Goal: Task Accomplishment & Management: Manage account settings

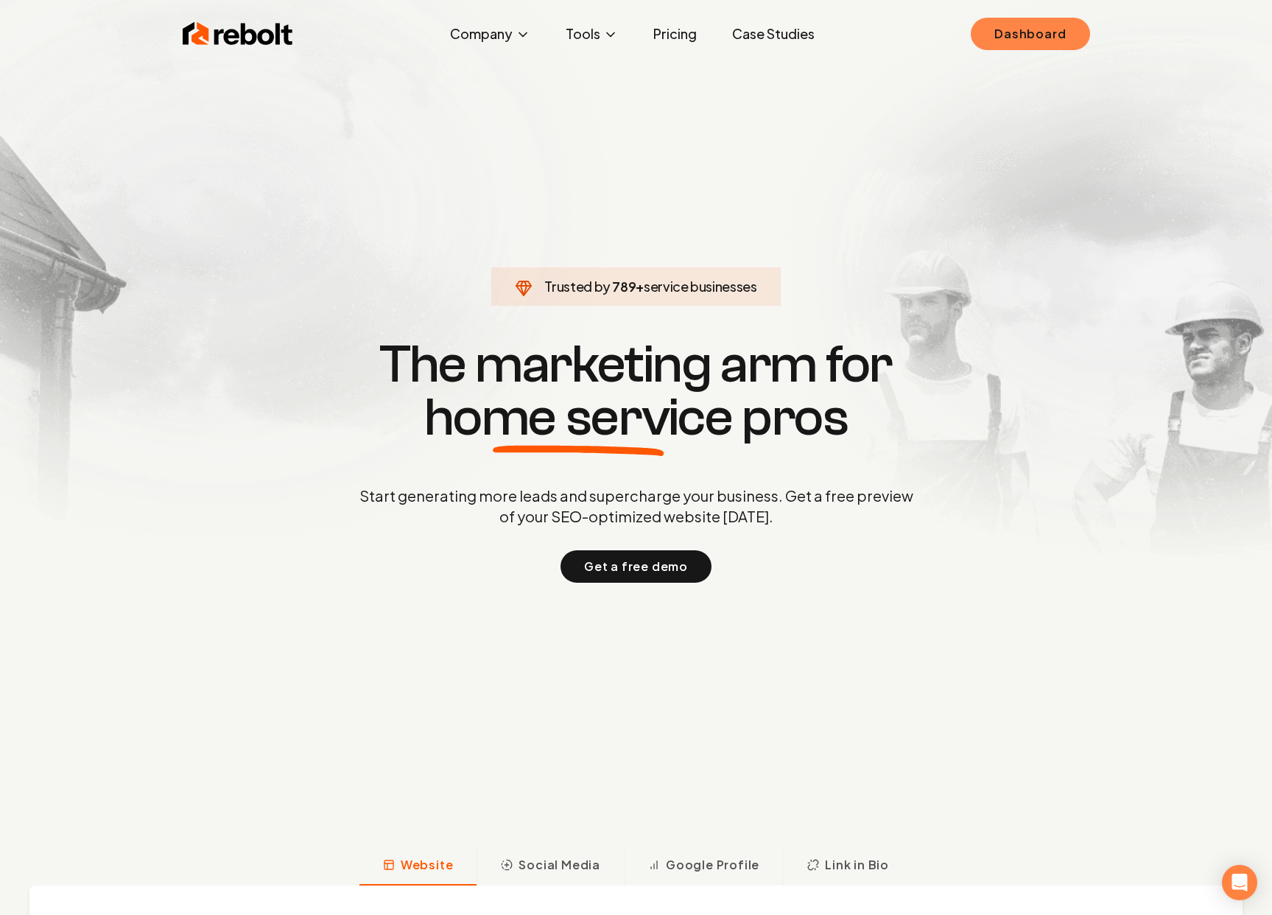
click at [1033, 47] on link "Dashboard" at bounding box center [1030, 34] width 119 height 32
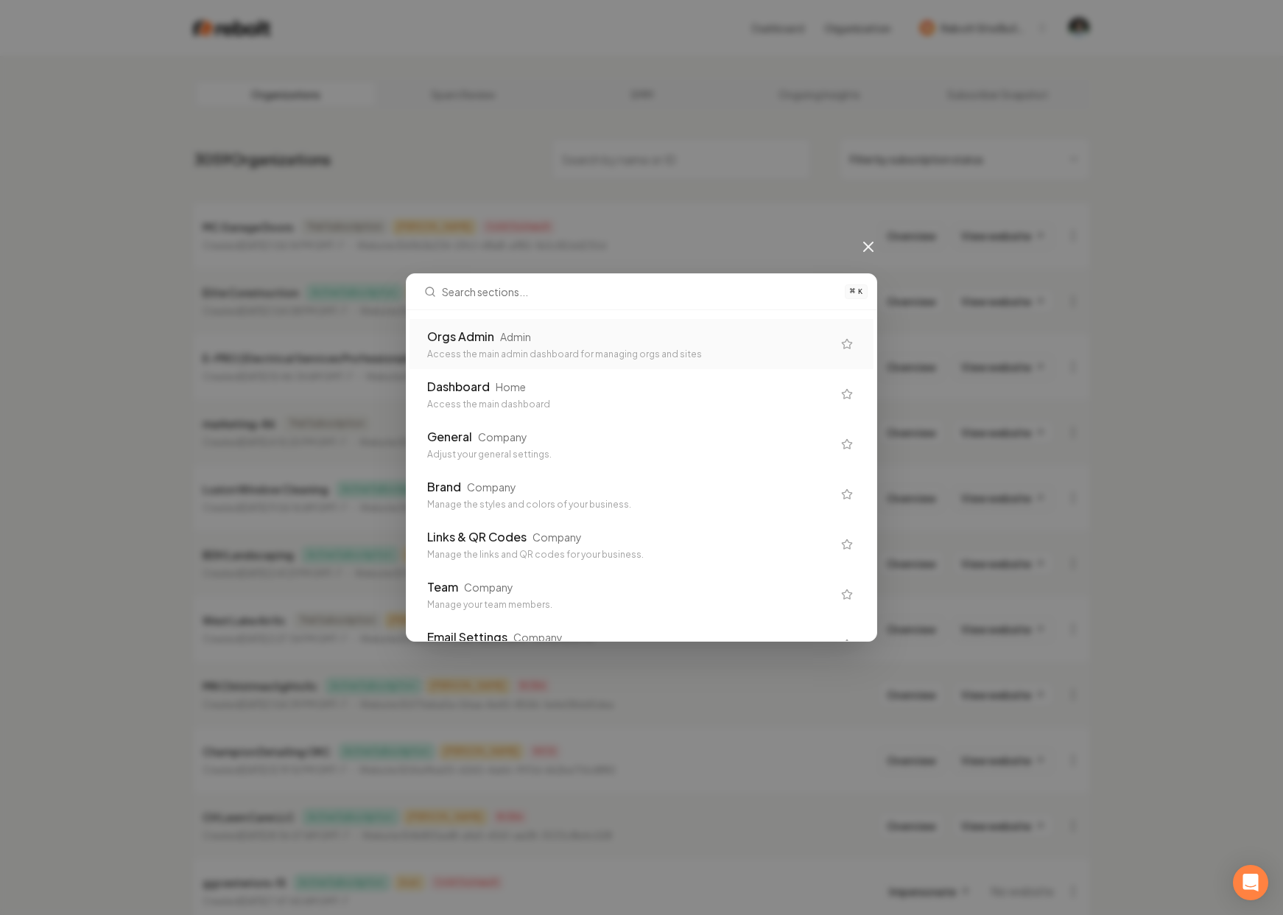
click at [510, 338] on div "Admin" at bounding box center [515, 336] width 31 height 15
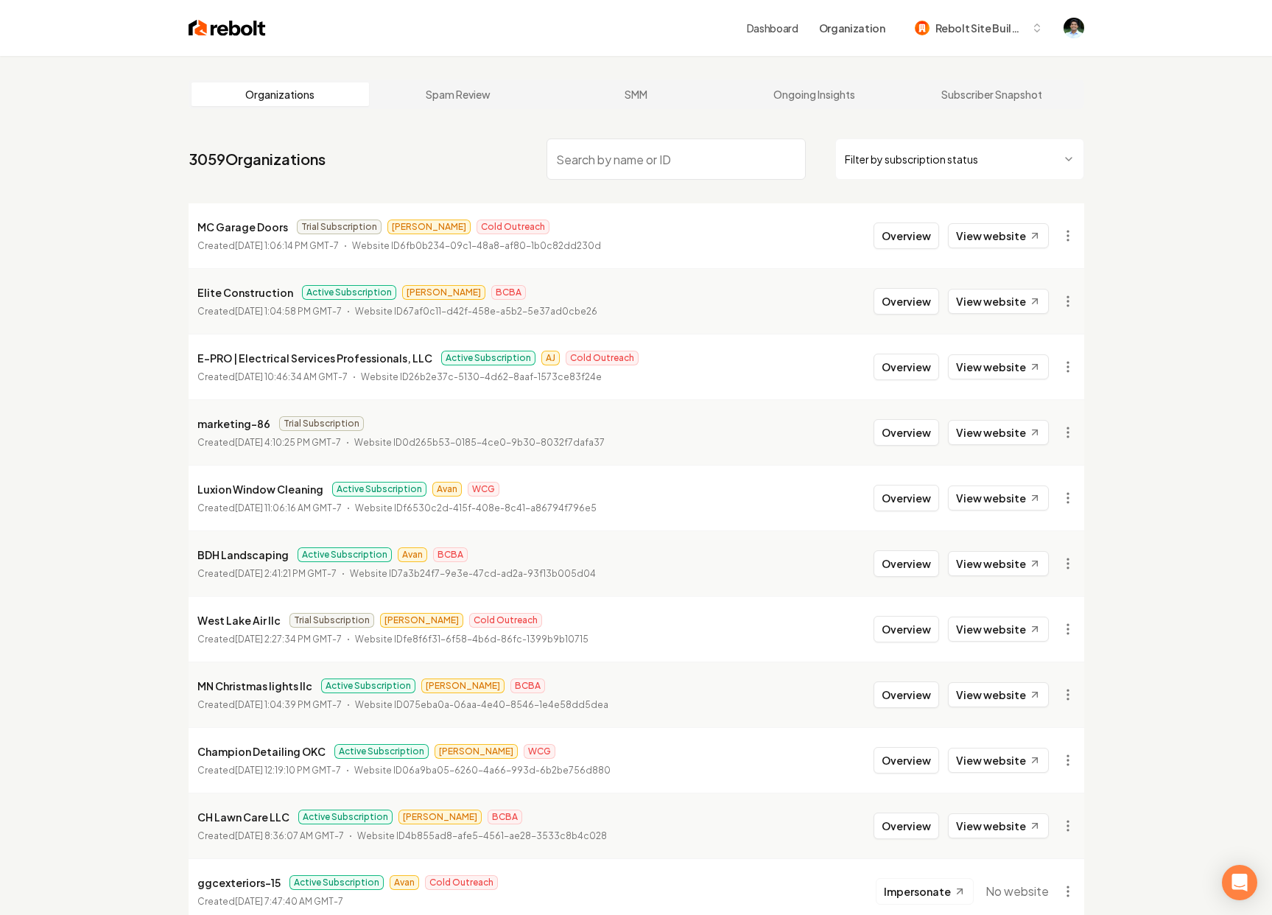
click at [593, 161] on input "search" at bounding box center [675, 158] width 259 height 41
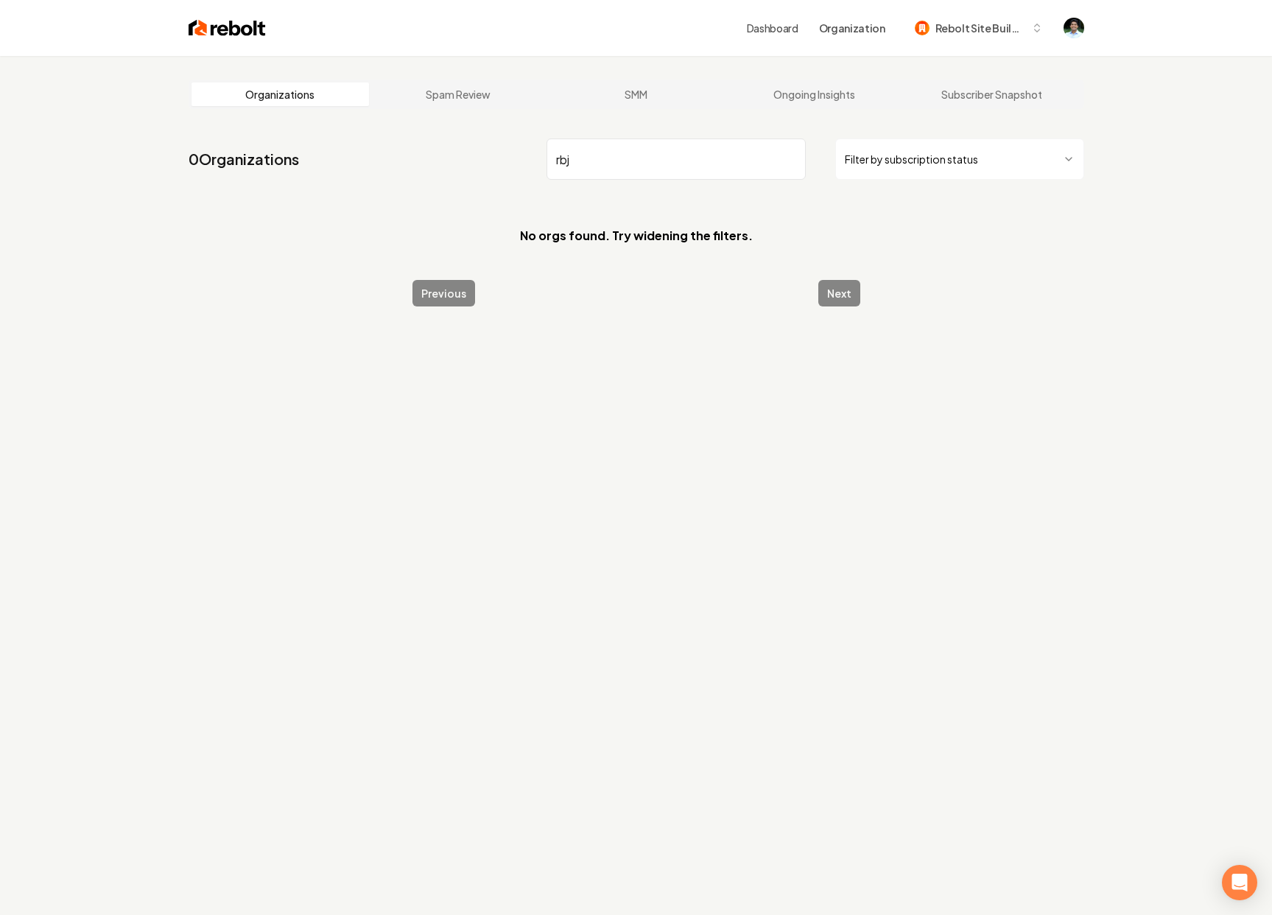
click at [593, 156] on input "rbj" at bounding box center [675, 158] width 259 height 41
click at [607, 153] on input "rbj" at bounding box center [675, 158] width 259 height 41
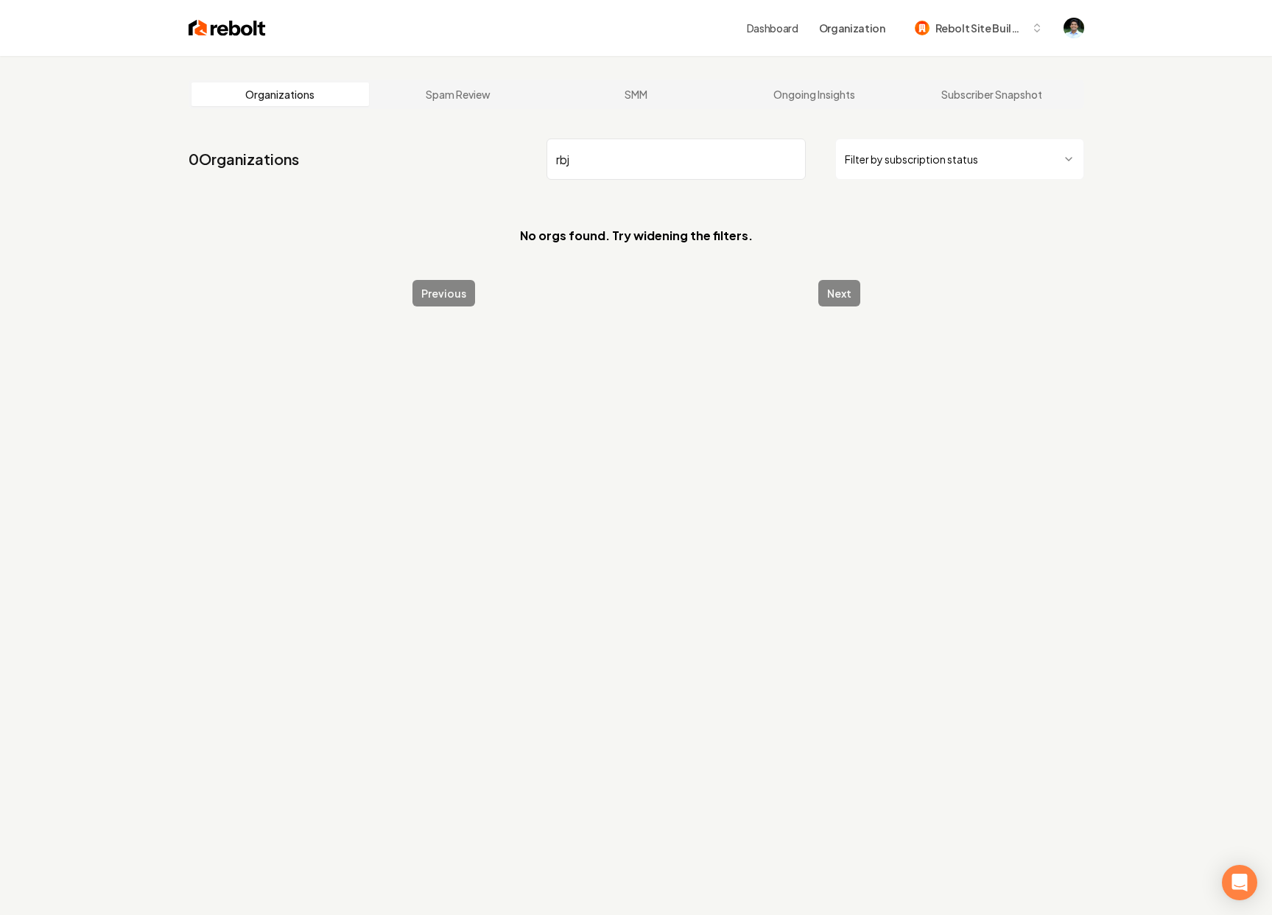
click at [607, 153] on input "rbj" at bounding box center [675, 158] width 259 height 41
paste input "ggcexteriors-15"
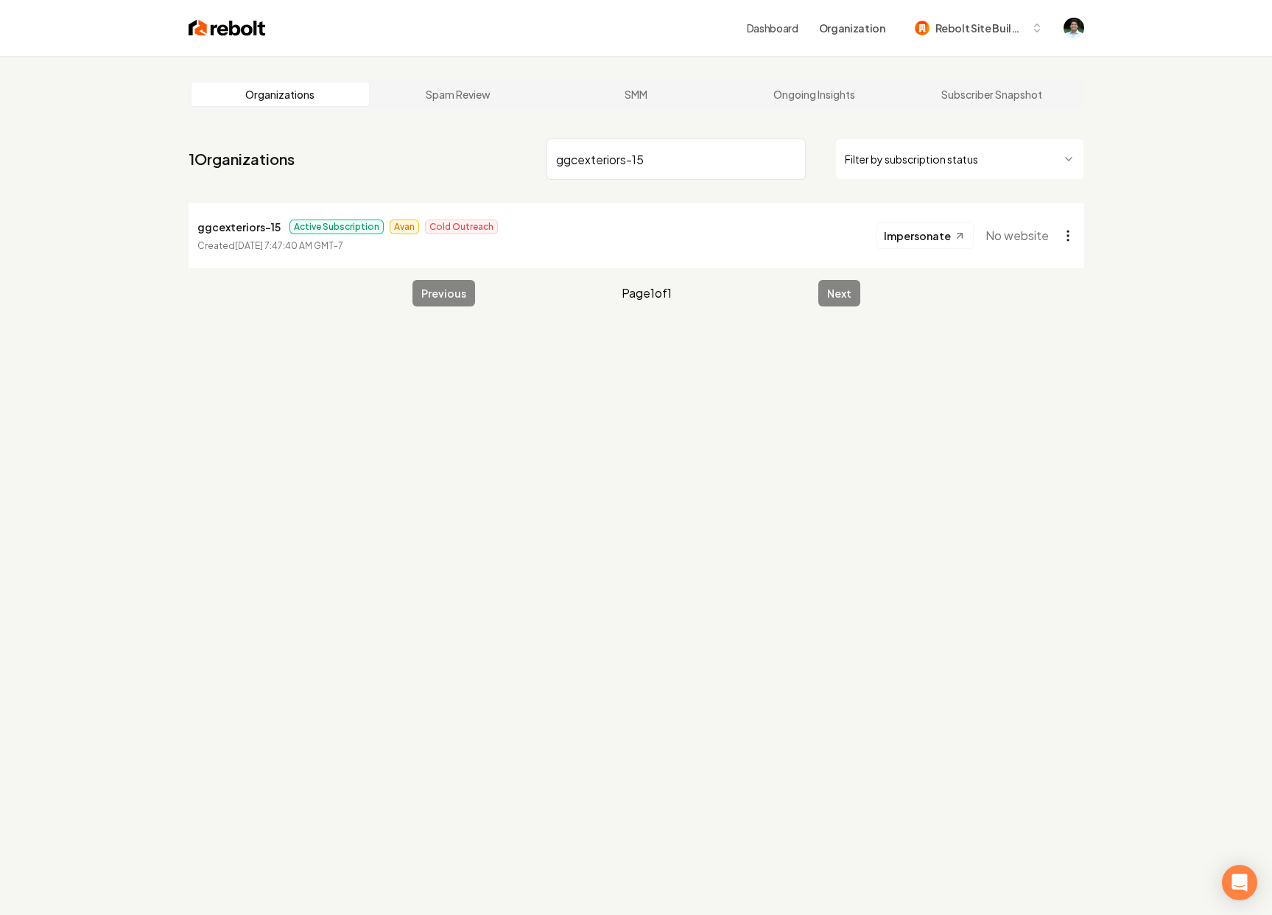
type input "ggcexteriors-15"
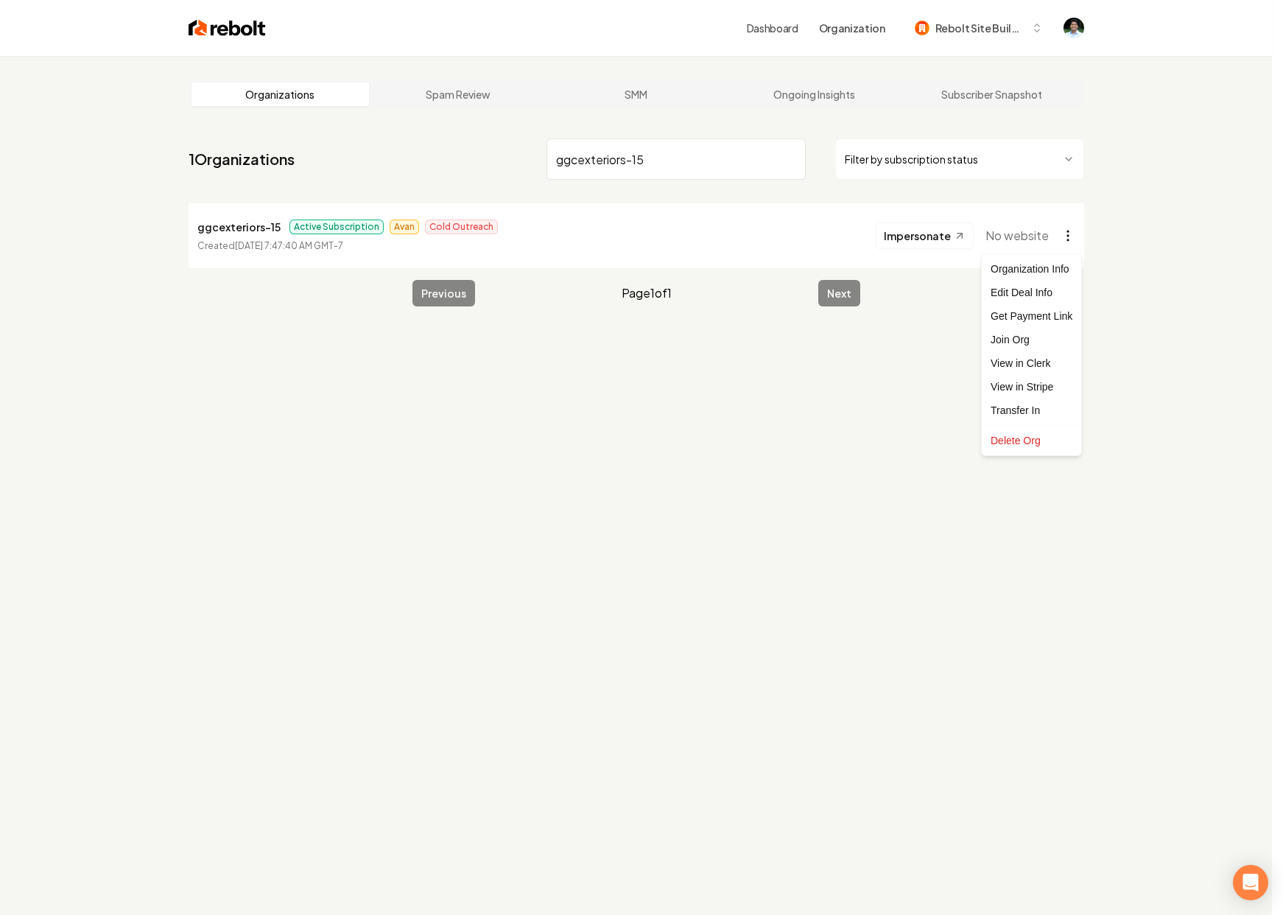
click at [1063, 236] on html "Dashboard Organization Rebolt Site Builder Organizations Spam Review SMM Ongoin…" at bounding box center [641, 457] width 1283 height 915
click at [1018, 406] on div "Transfer In" at bounding box center [1032, 410] width 94 height 24
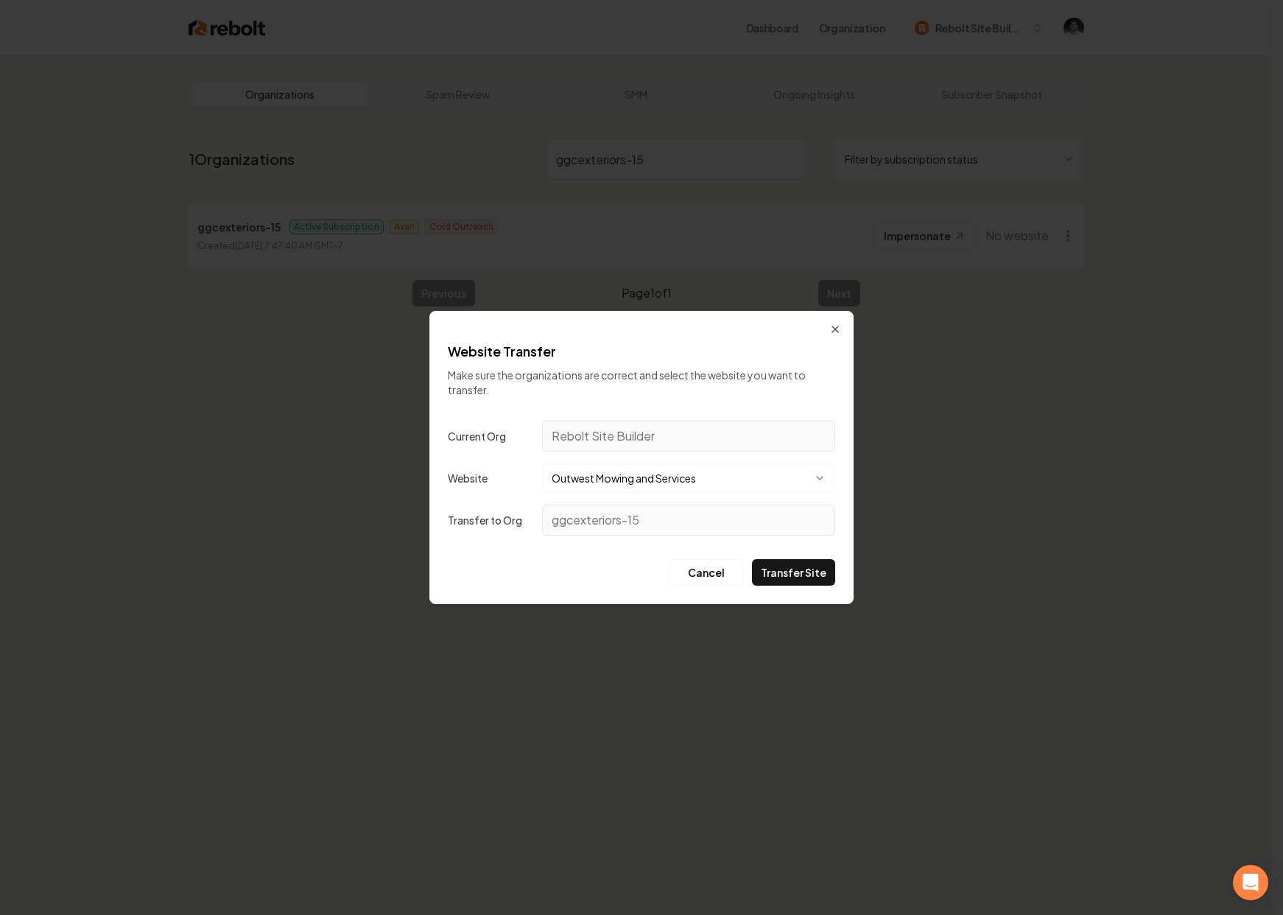
click at [616, 482] on button "Outwest Mowing and Services" at bounding box center [688, 477] width 293 height 29
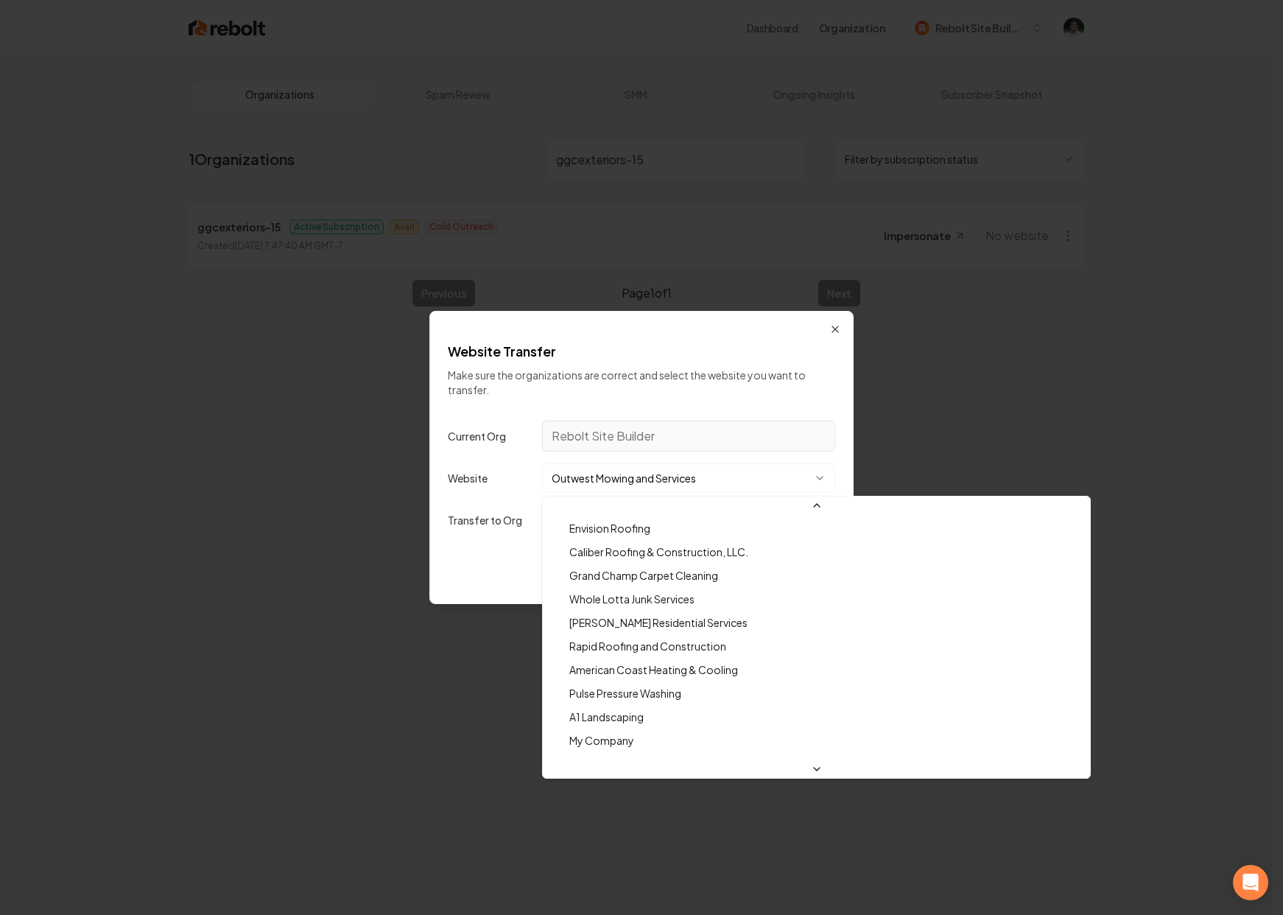
scroll to position [37499, 0]
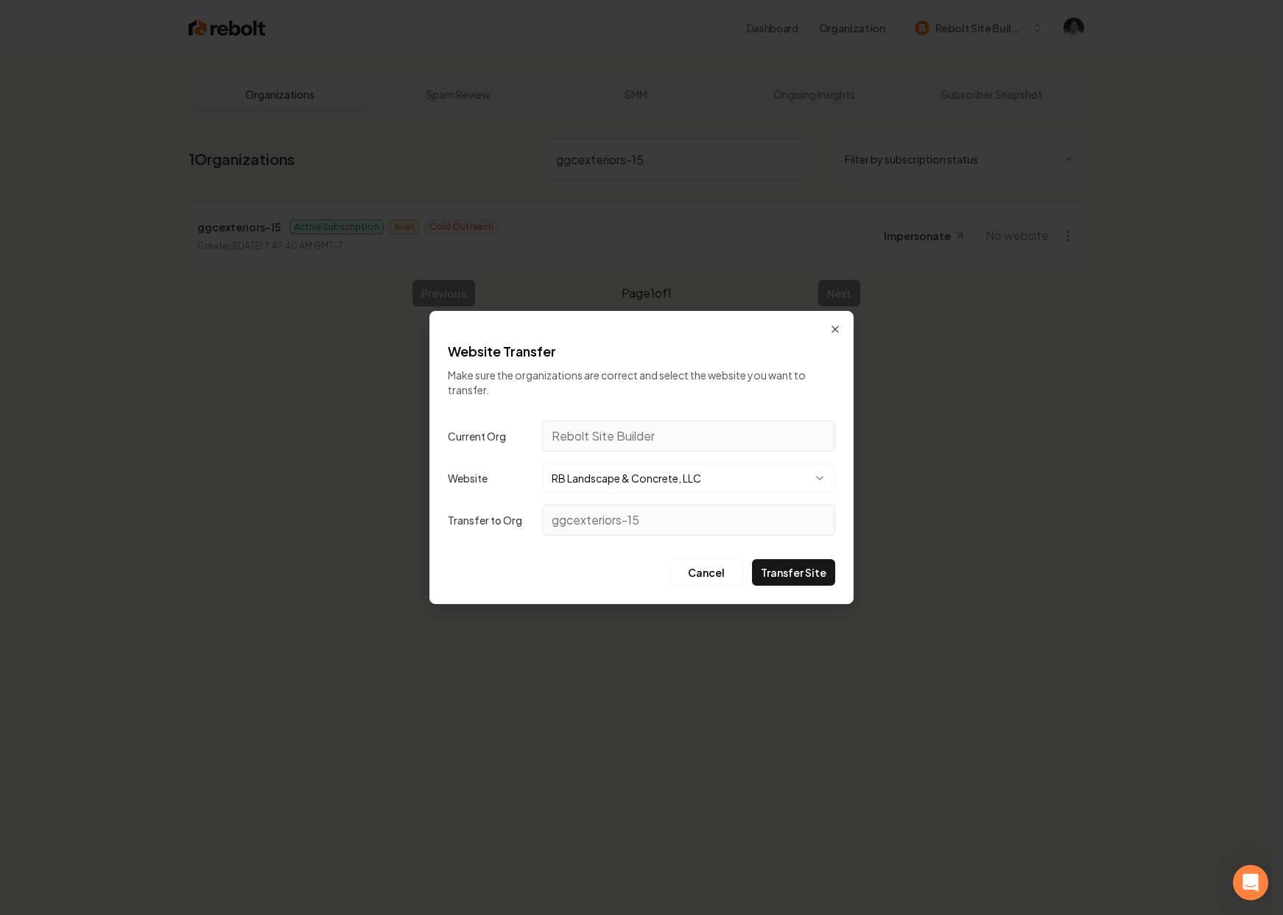
click at [616, 483] on button "RB Landscape & Concrete, LLC" at bounding box center [688, 477] width 293 height 29
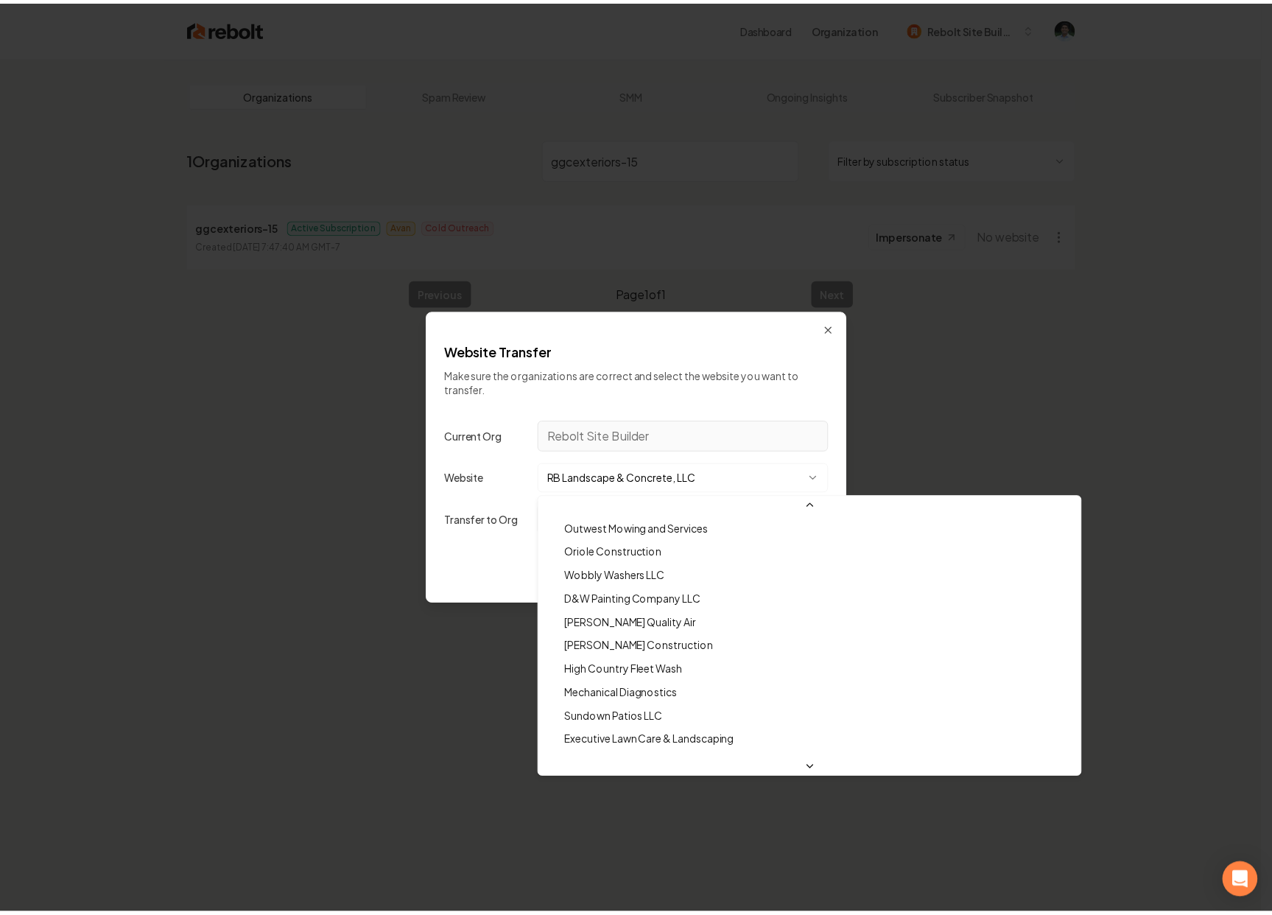
scroll to position [37388, 0]
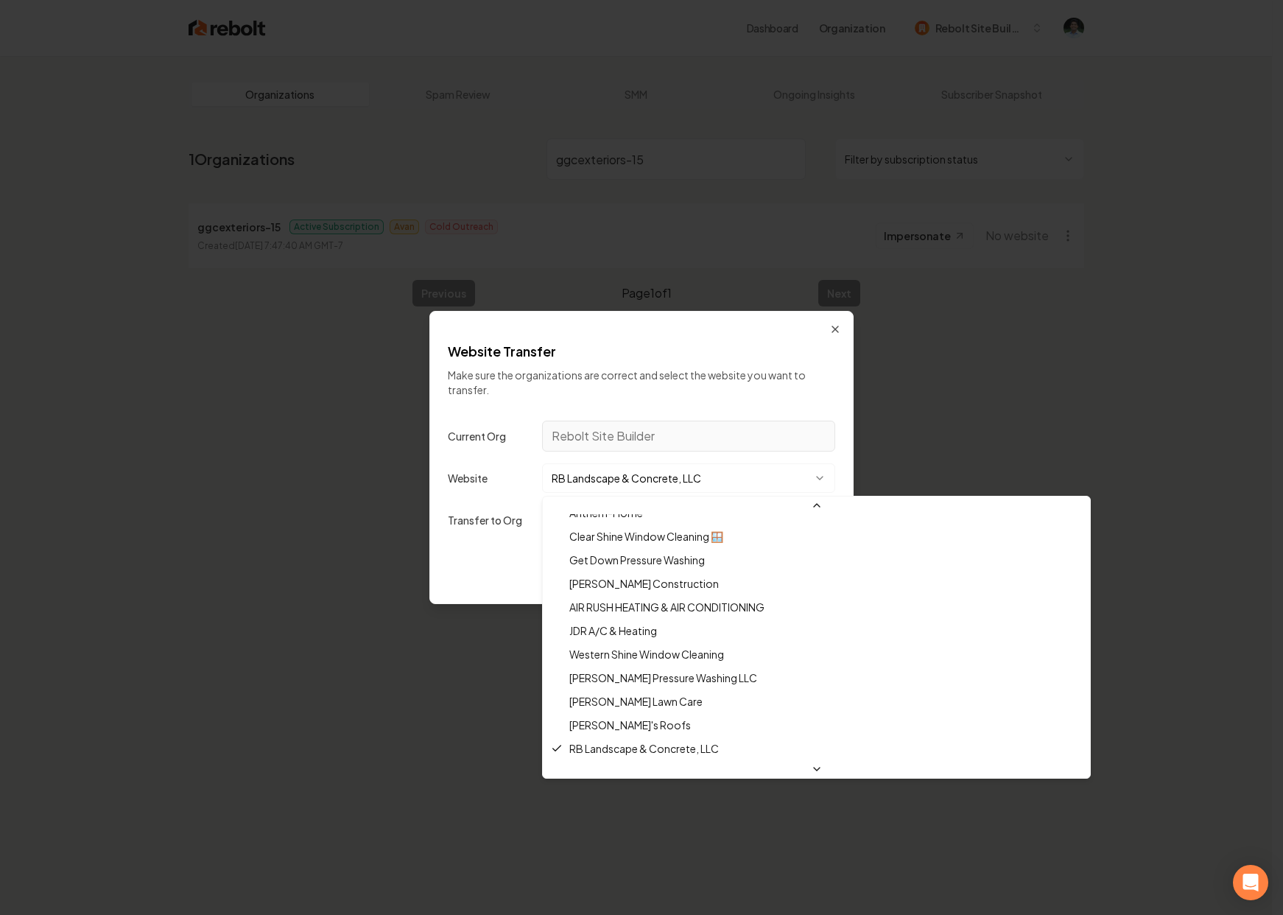
click at [833, 330] on div at bounding box center [641, 457] width 1283 height 915
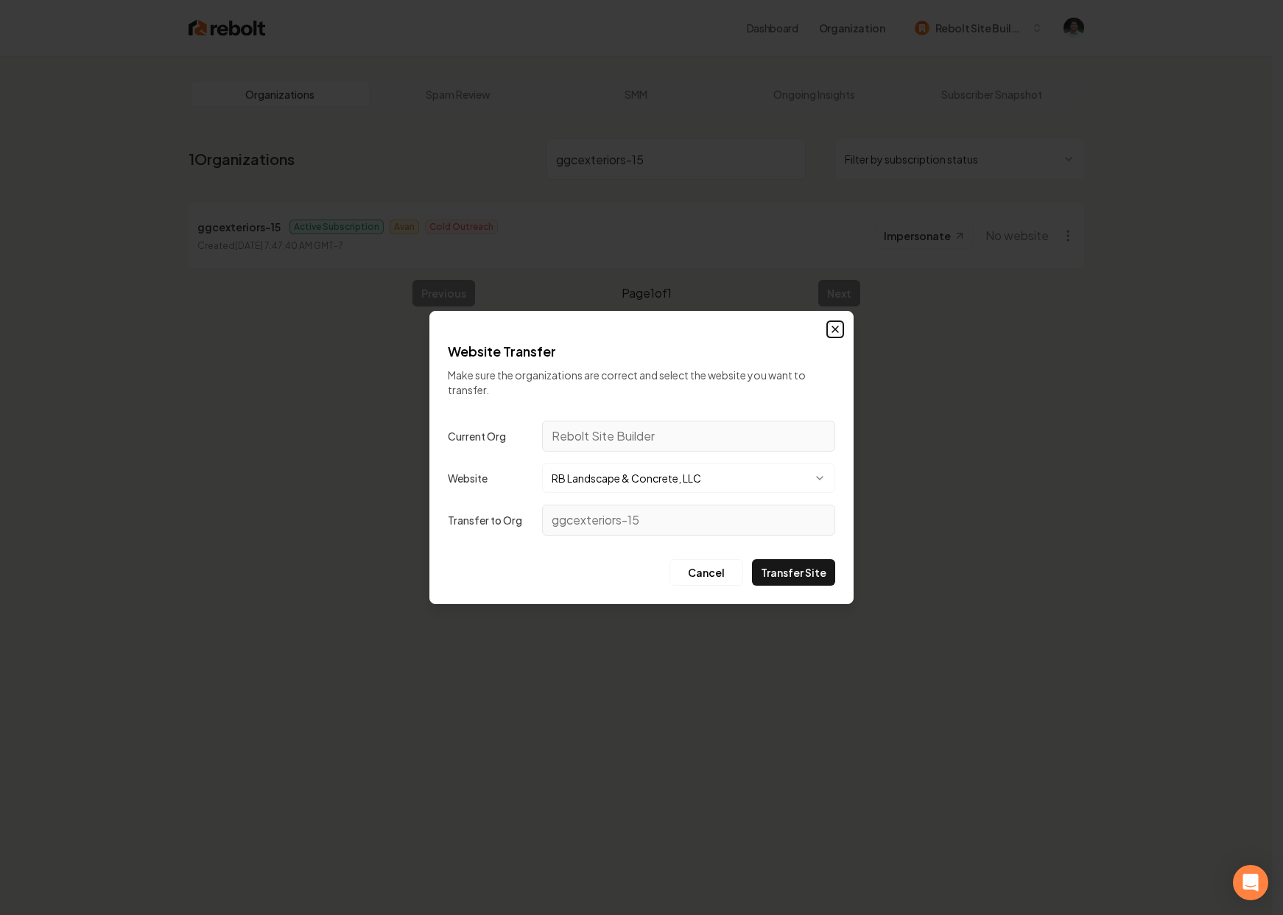
click at [838, 332] on icon "button" at bounding box center [835, 329] width 12 height 12
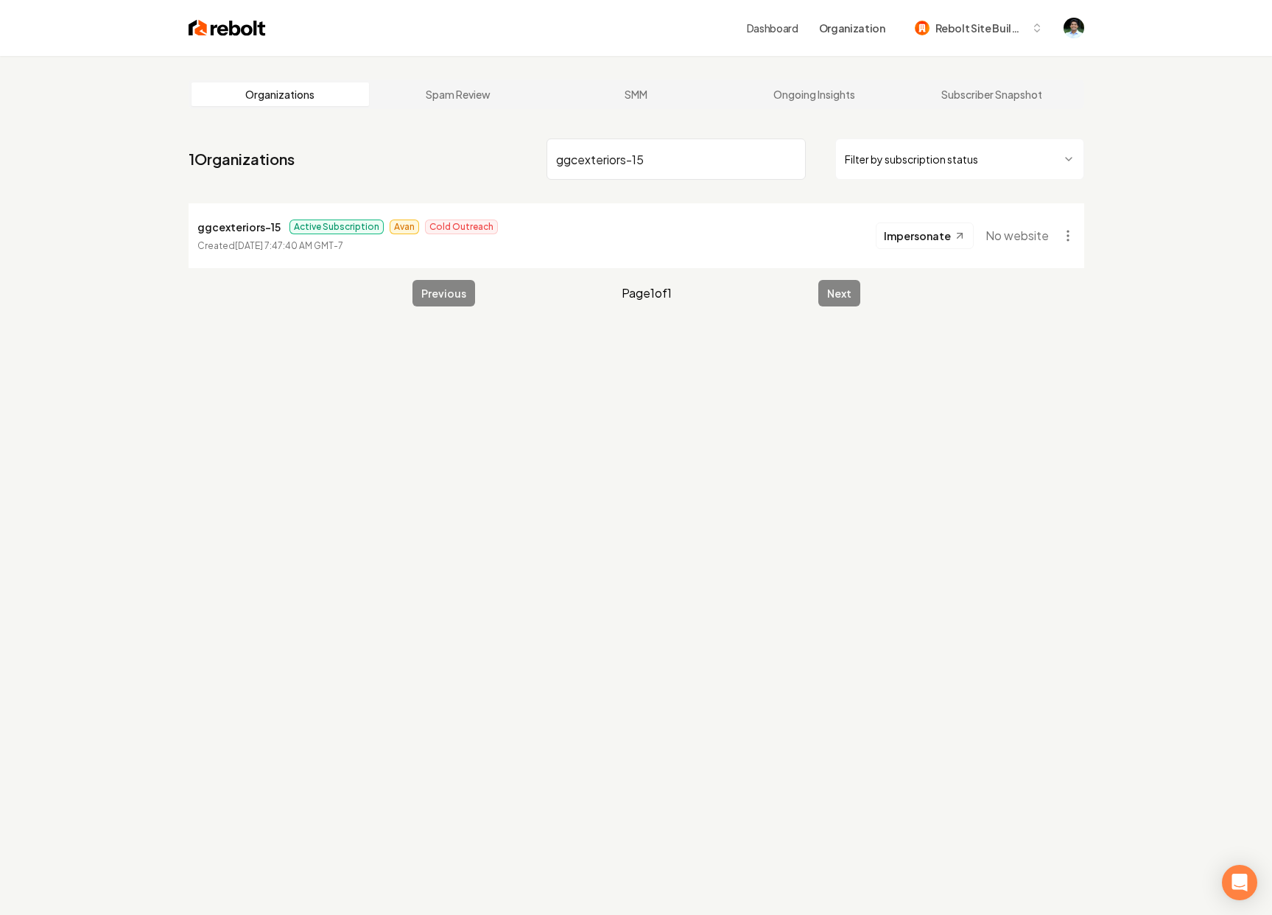
click at [785, 158] on input "ggcexteriors-15" at bounding box center [675, 158] width 259 height 41
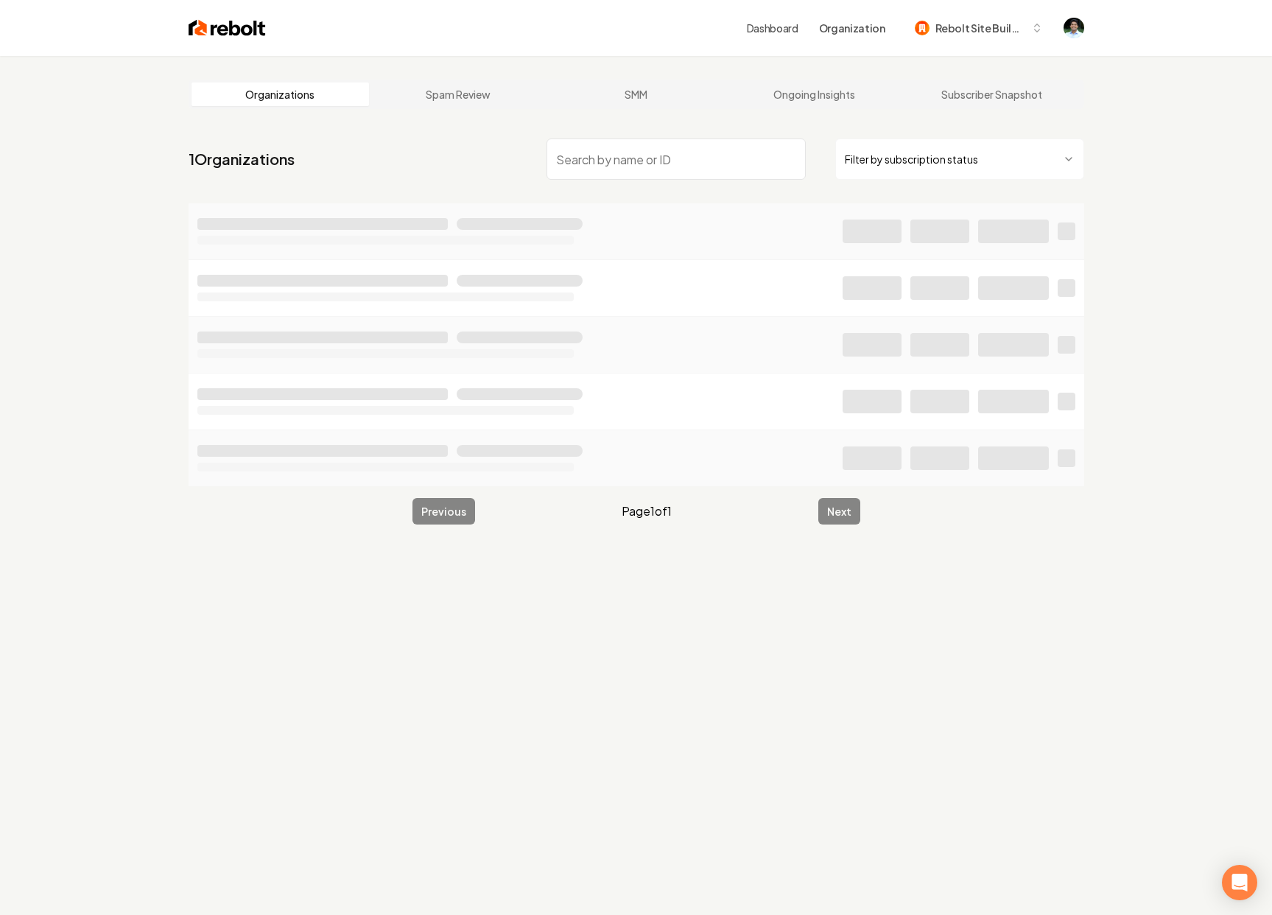
click at [783, 32] on link "Dashboard" at bounding box center [773, 28] width 52 height 15
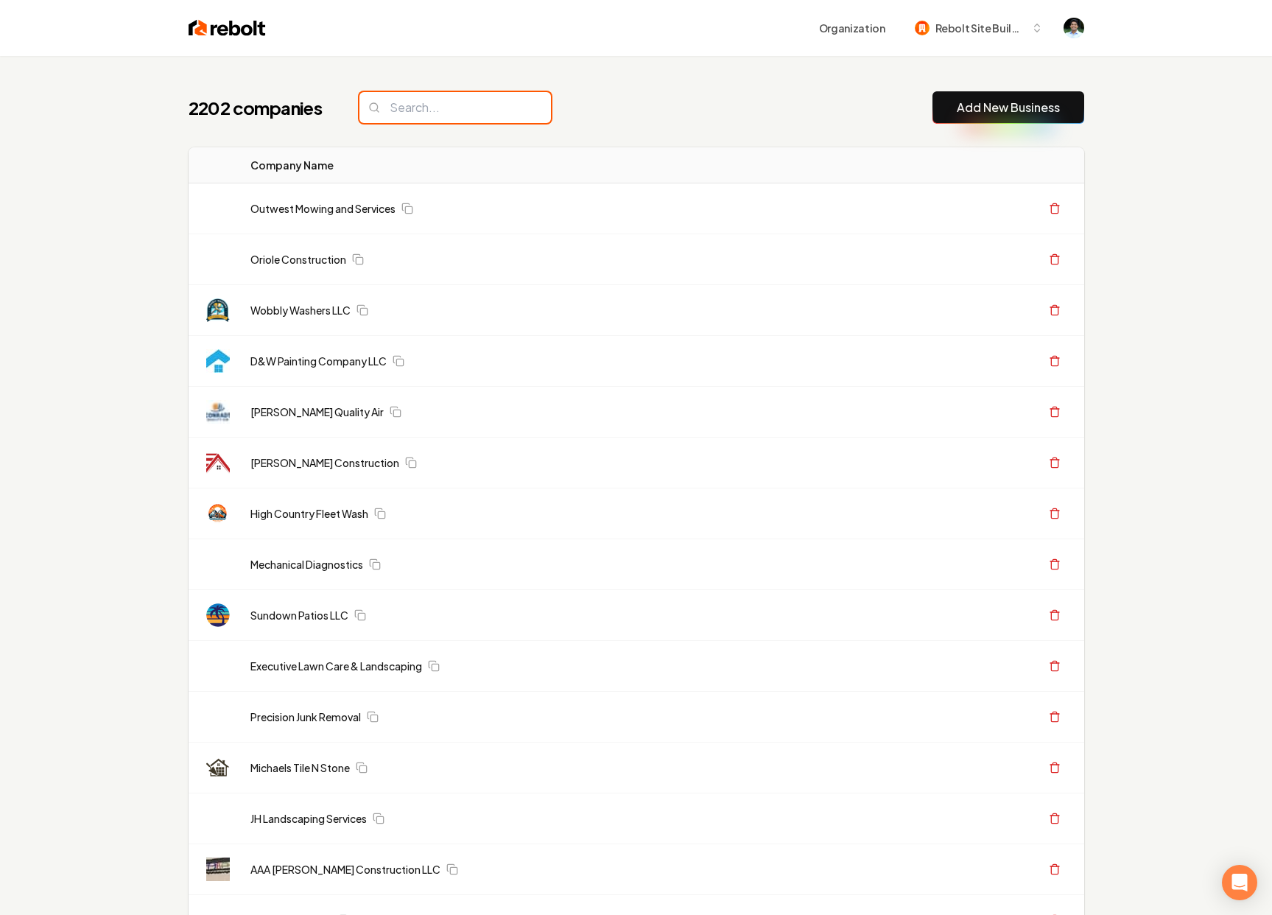
click at [421, 119] on input "search" at bounding box center [454, 107] width 191 height 31
click at [421, 108] on input "search" at bounding box center [454, 107] width 191 height 31
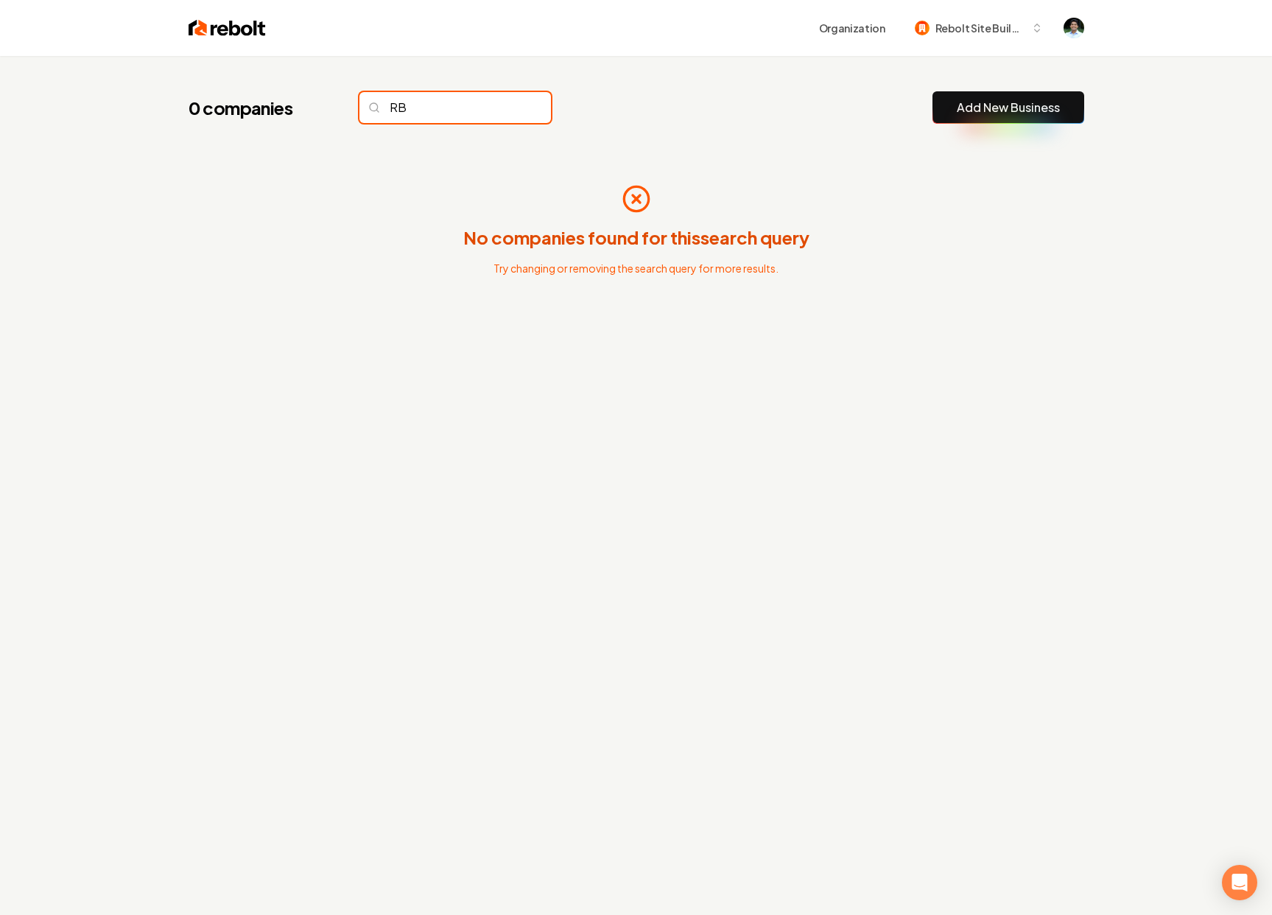
type input "R"
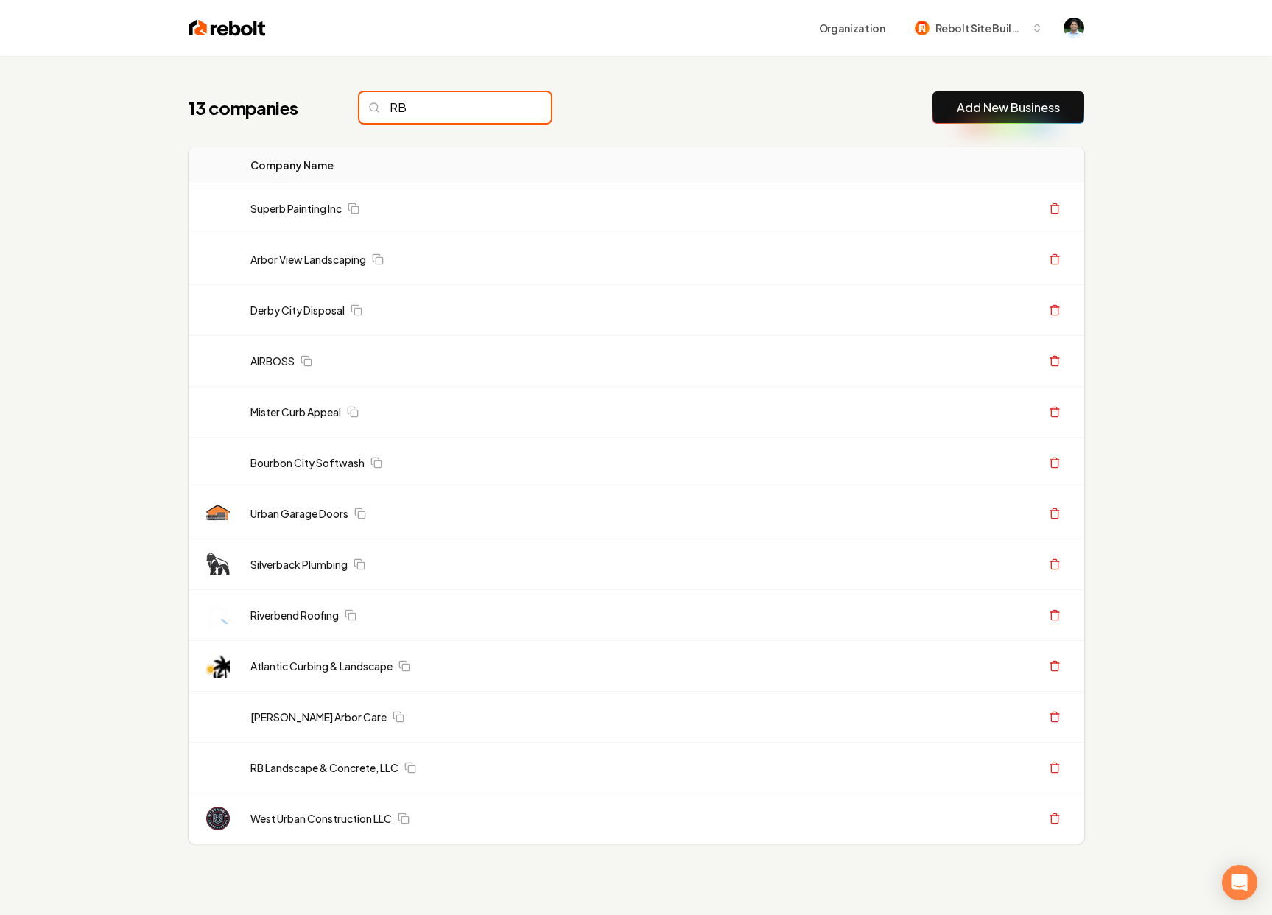
type input "R"
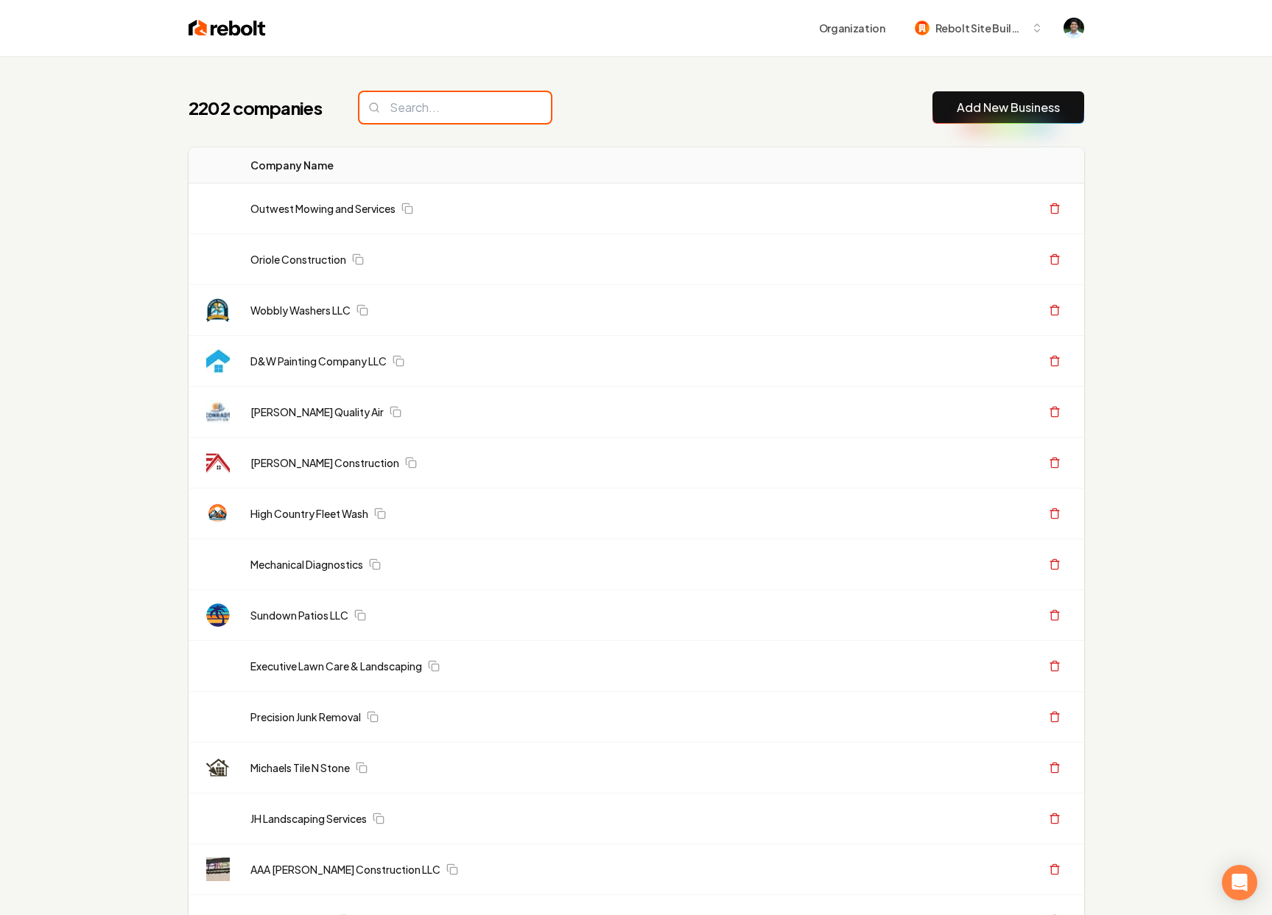
click at [396, 112] on input "search" at bounding box center [454, 107] width 191 height 31
click at [618, 108] on div "2202 companies Add New Business" at bounding box center [636, 107] width 895 height 32
click at [1001, 31] on span "Rebolt Site Builder" at bounding box center [980, 28] width 90 height 15
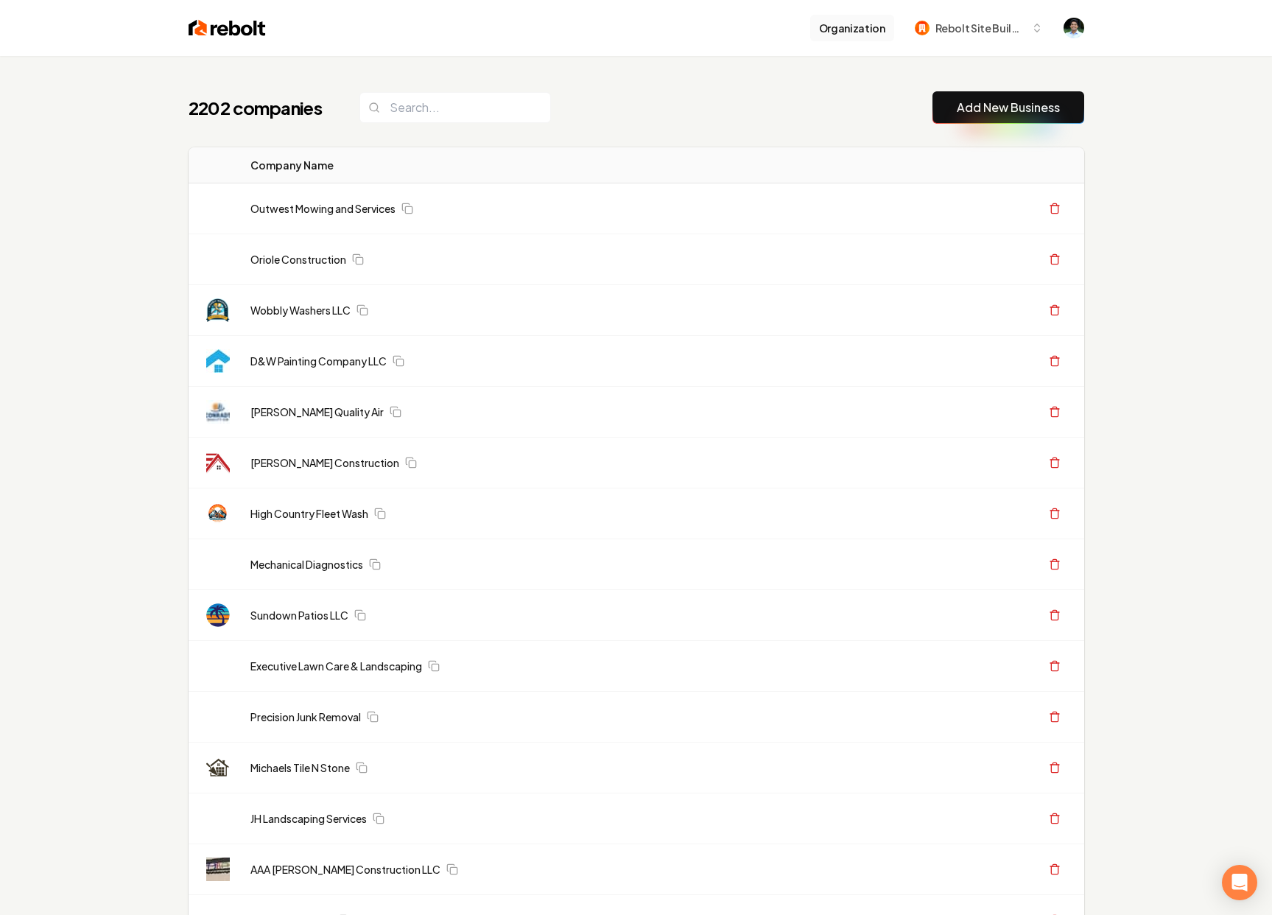
click at [860, 35] on button "Organization" at bounding box center [852, 28] width 84 height 27
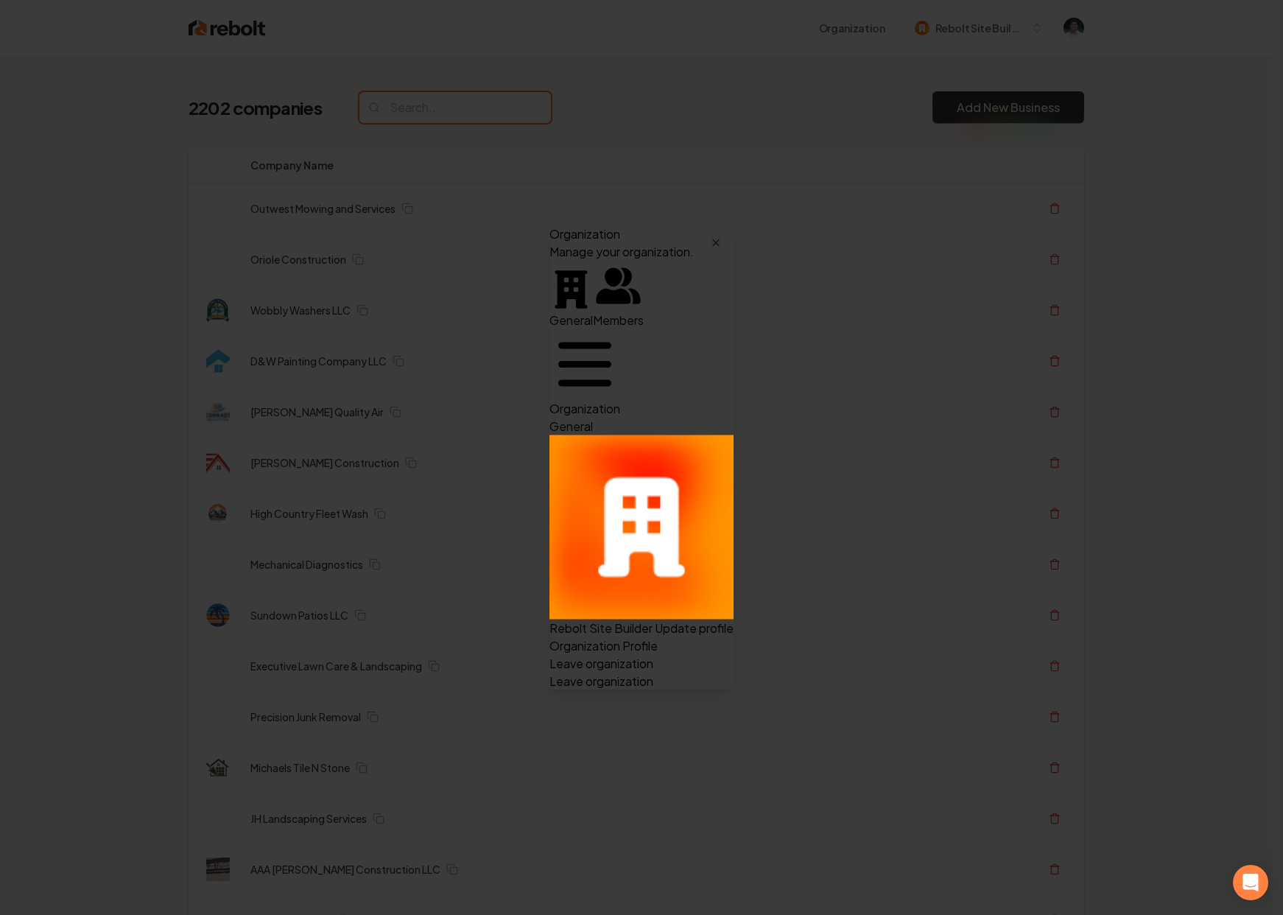
click at [383, 109] on input "search" at bounding box center [454, 107] width 191 height 31
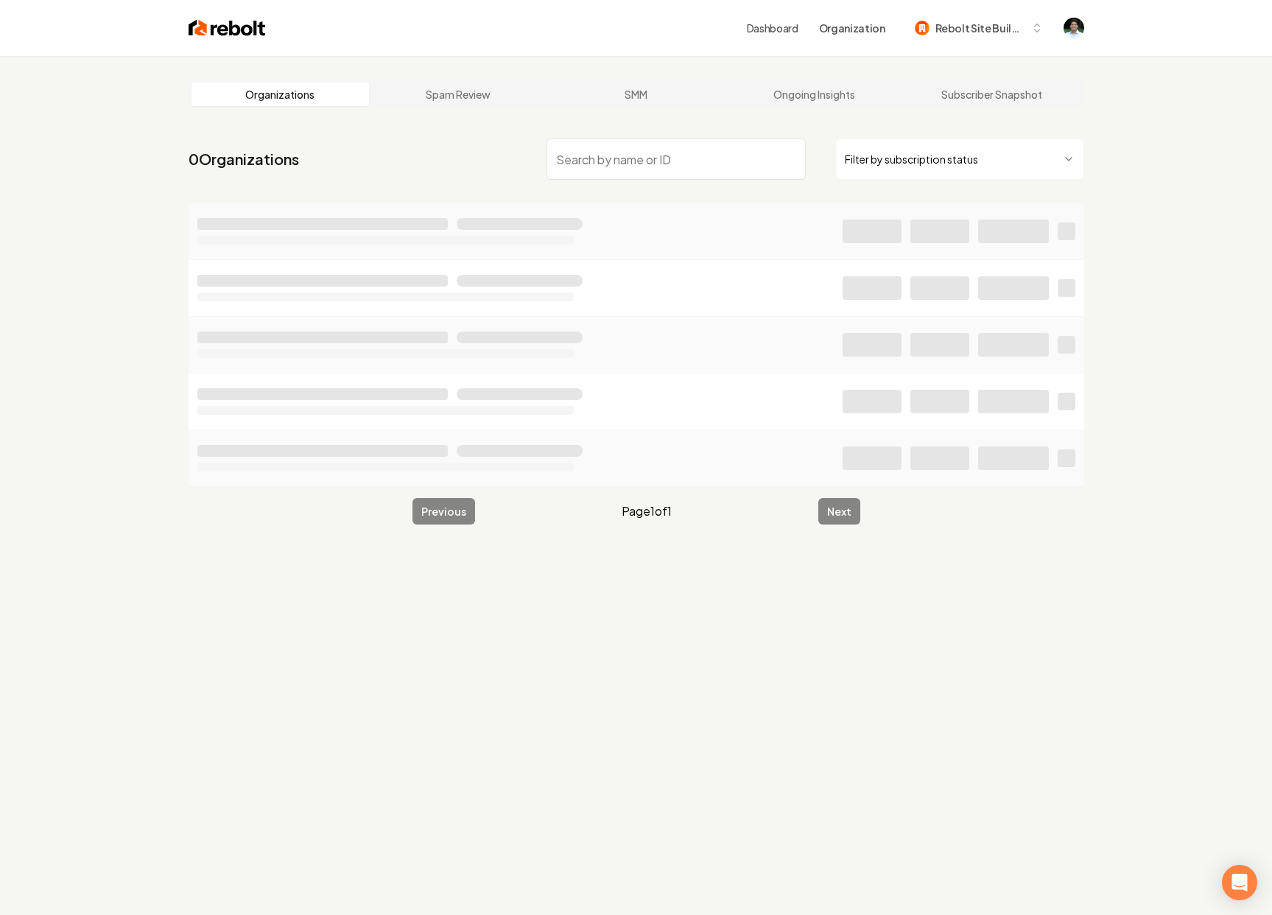
click at [585, 158] on input "search" at bounding box center [675, 158] width 259 height 41
type input "gc"
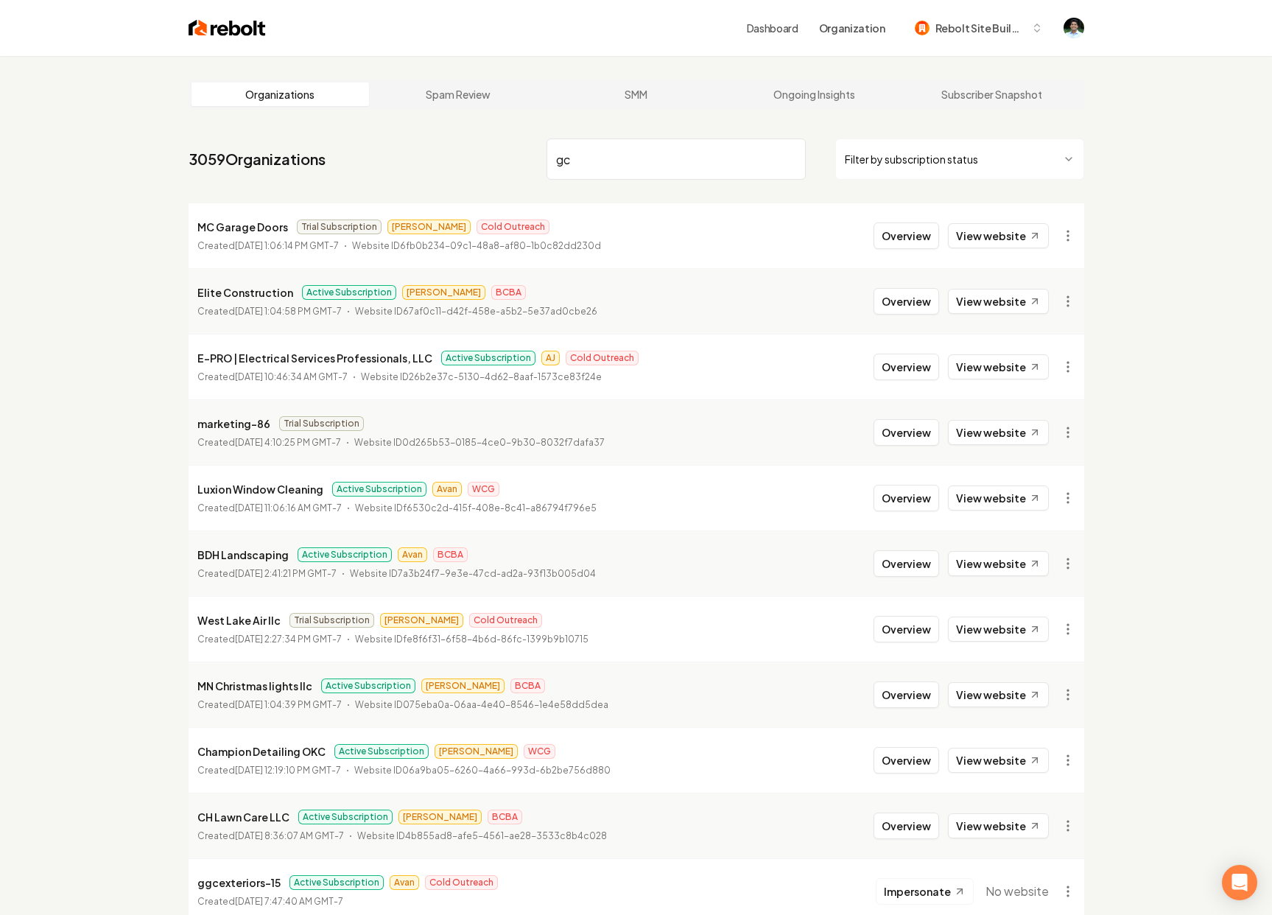
click at [585, 158] on input "gc" at bounding box center [675, 158] width 259 height 41
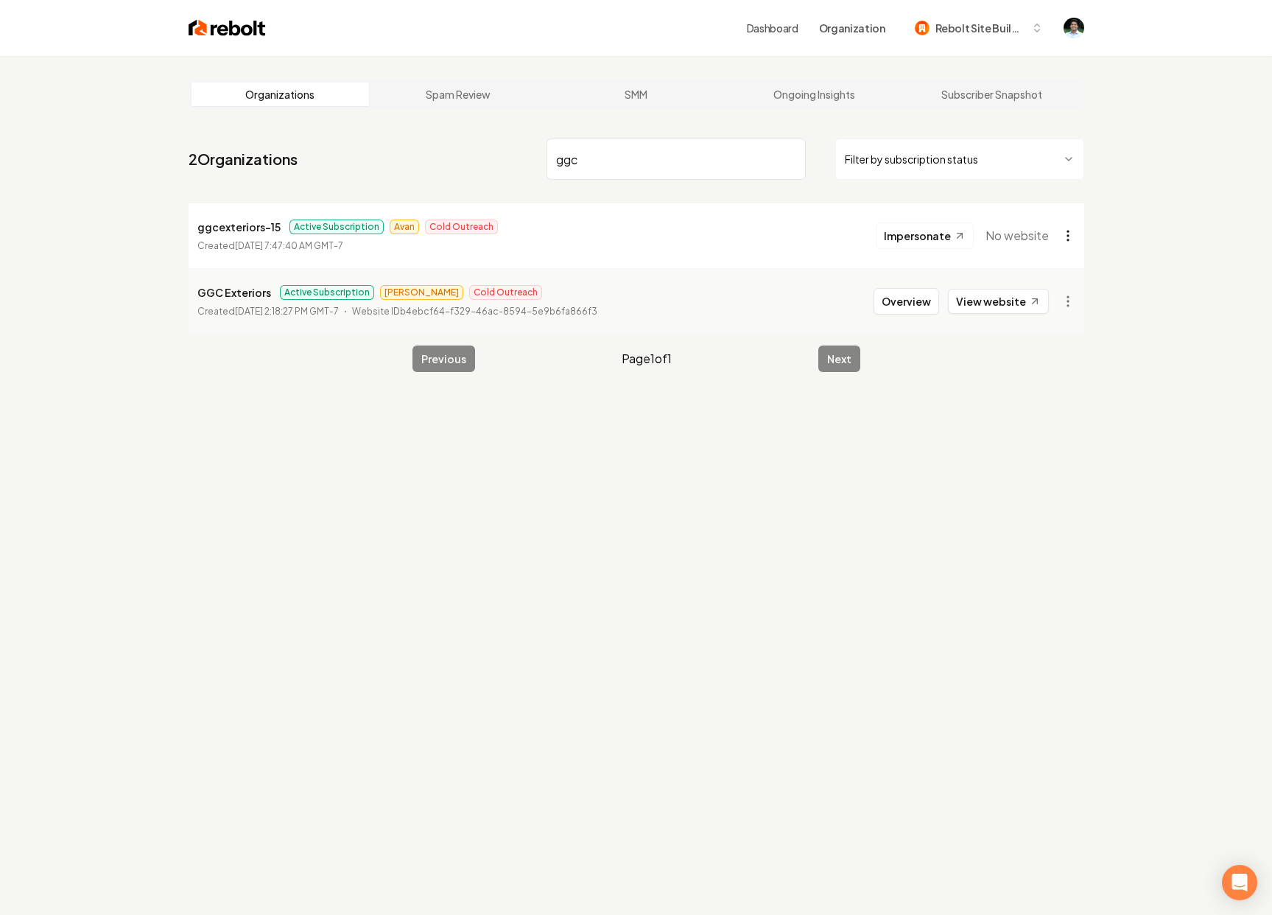
type input "ggc"
click at [1071, 237] on html "Dashboard Organization Rebolt Site Builder Organizations Spam Review SMM Ongoin…" at bounding box center [636, 457] width 1272 height 915
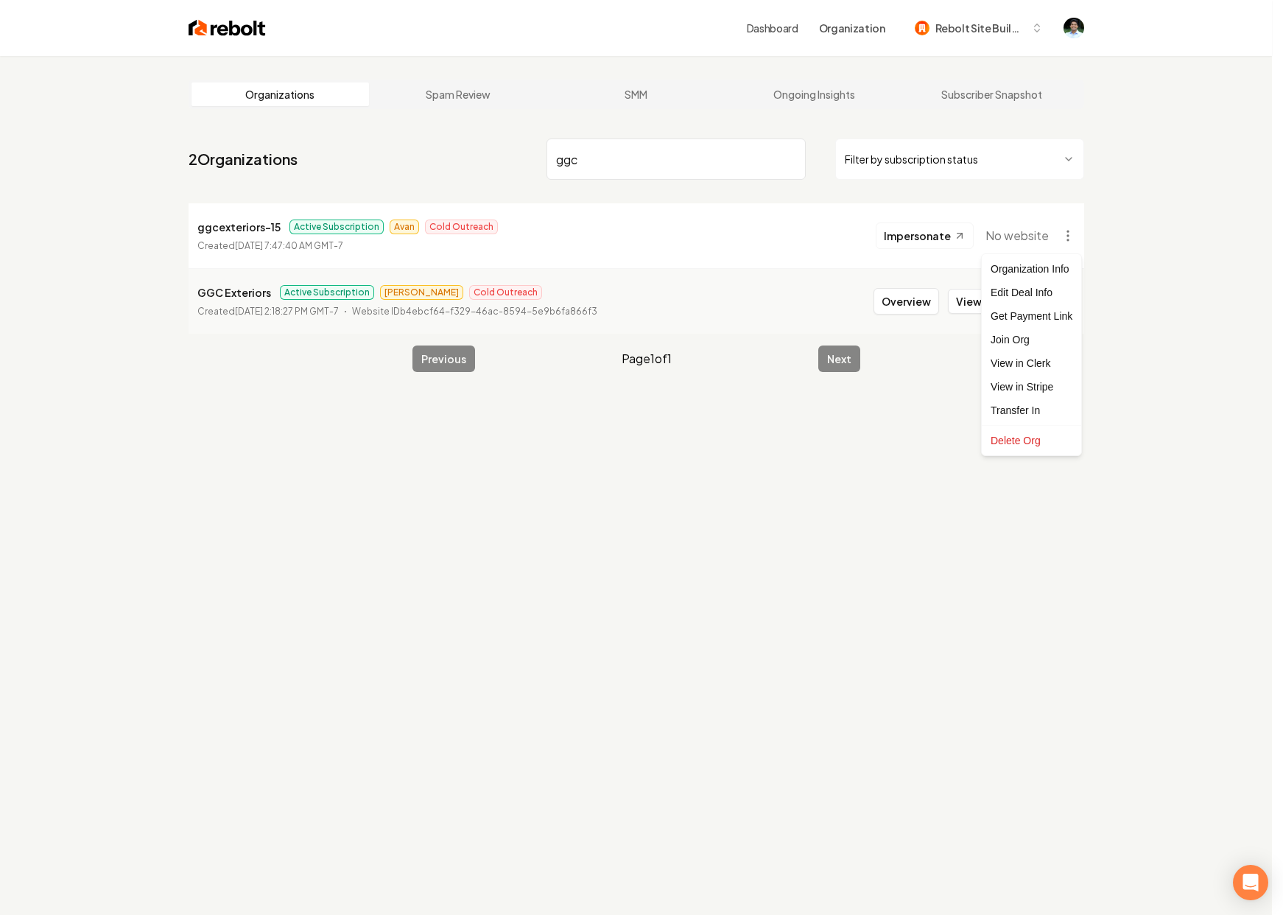
click at [253, 289] on html "Dashboard Organization Rebolt Site Builder Organizations Spam Review SMM Ongoin…" at bounding box center [641, 457] width 1283 height 915
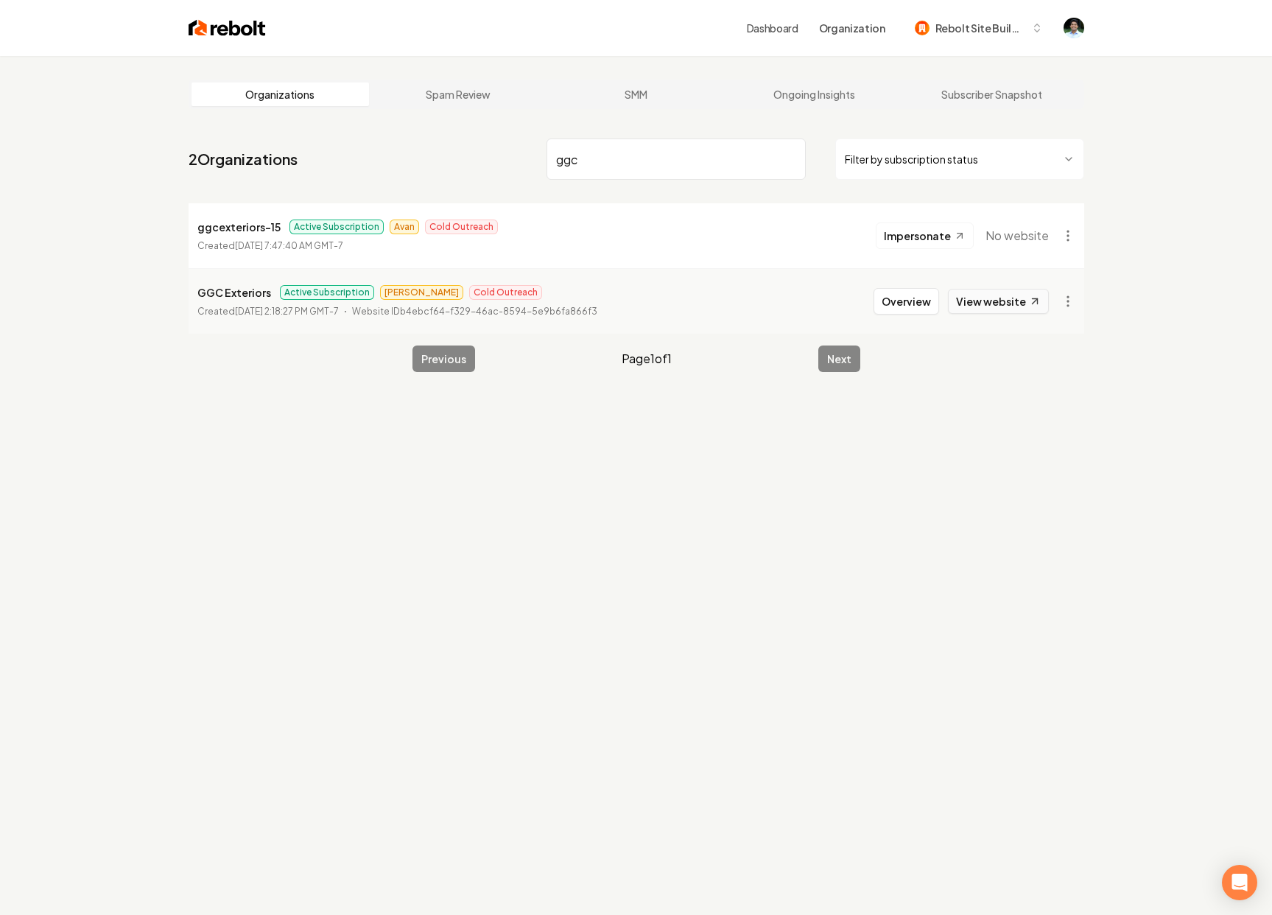
click at [1012, 306] on link "View website" at bounding box center [998, 301] width 101 height 25
click at [1063, 243] on html "Dashboard Organization Rebolt Site Builder Organizations Spam Review SMM Ongoin…" at bounding box center [636, 457] width 1272 height 915
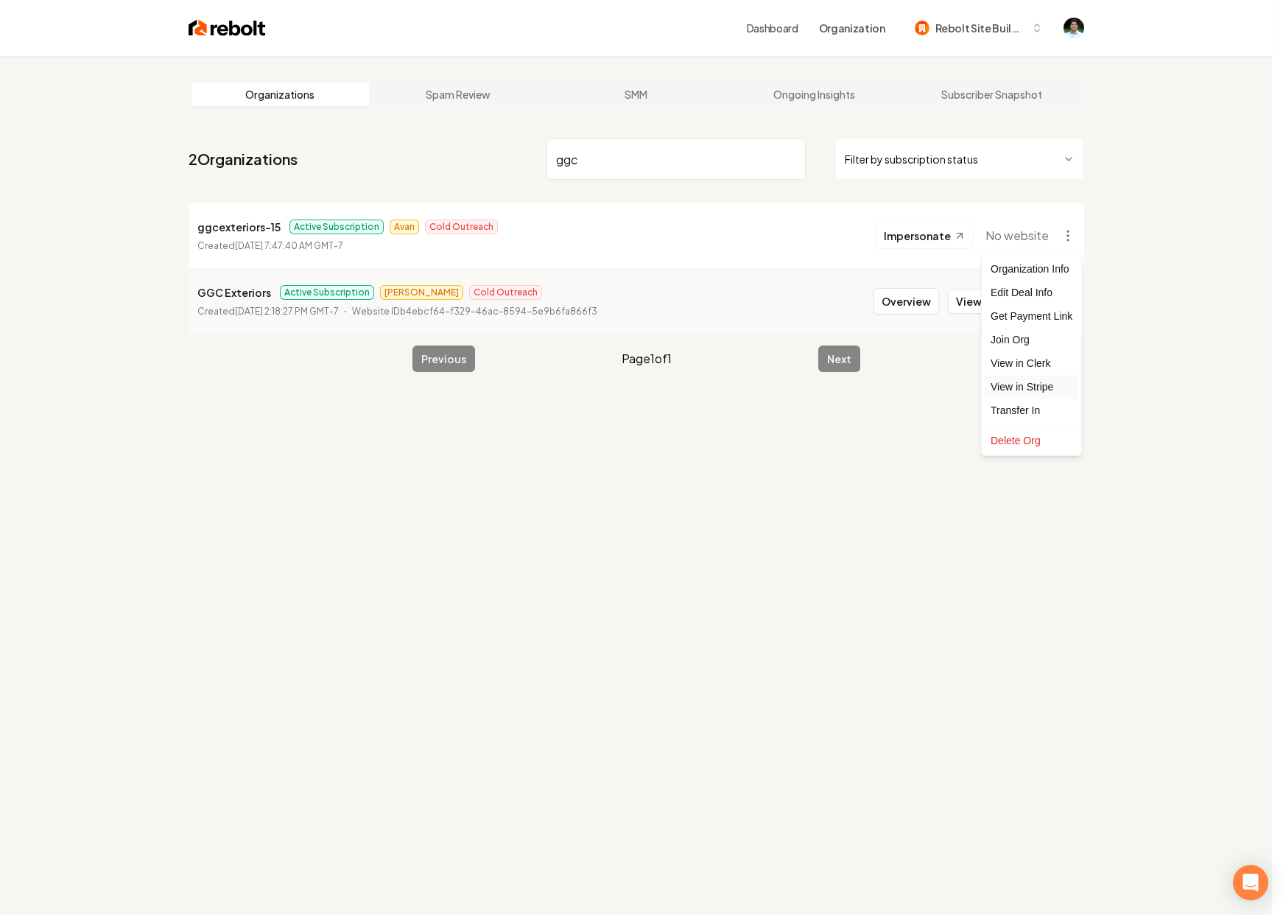
click at [1043, 387] on link "View in Stripe" at bounding box center [1032, 387] width 94 height 24
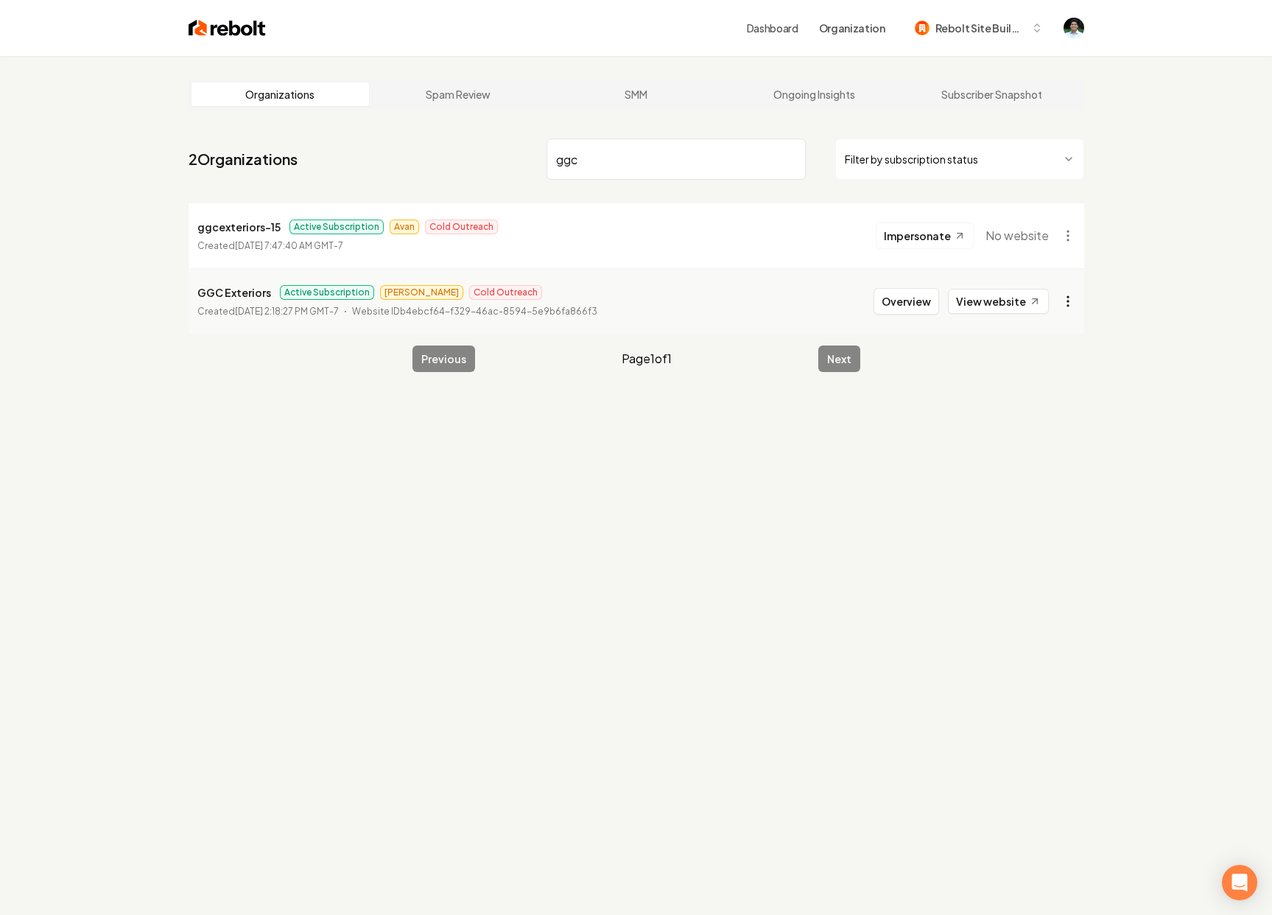
click at [1063, 298] on html "Dashboard Organization Rebolt Site Builder Organizations Spam Review SMM Ongoin…" at bounding box center [636, 457] width 1272 height 915
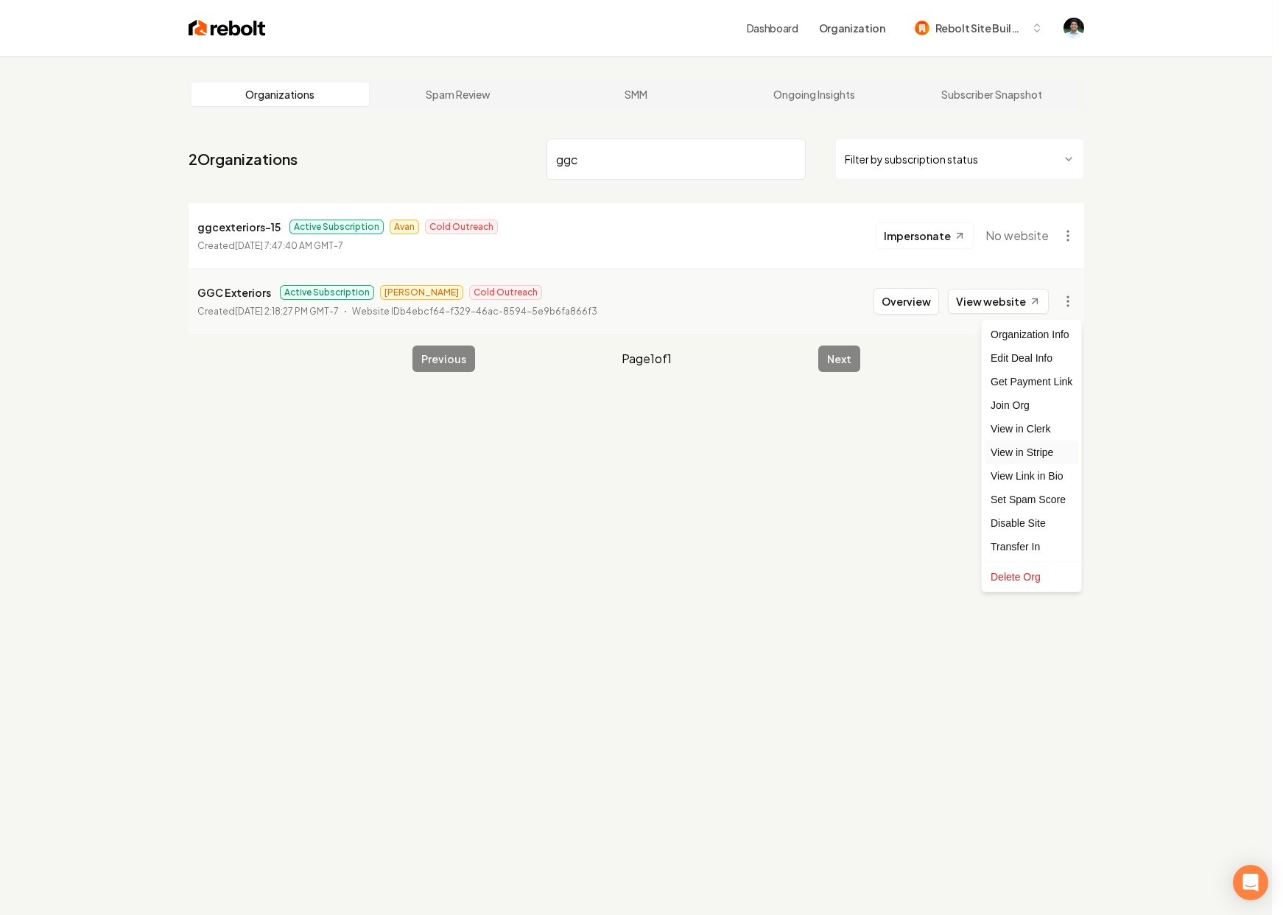
click at [1040, 451] on link "View in Stripe" at bounding box center [1032, 452] width 94 height 24
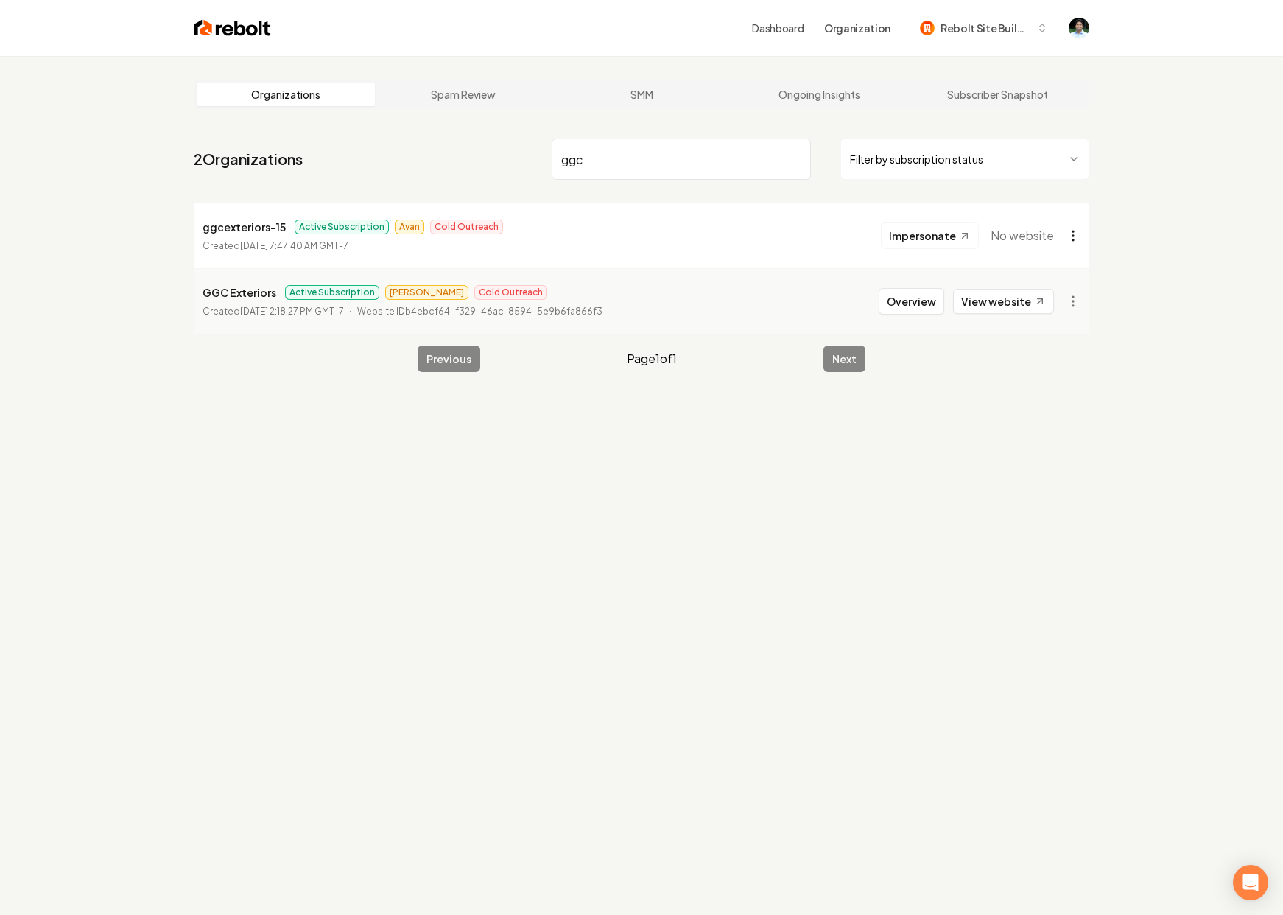
click at [1065, 235] on html "Dashboard Organization Rebolt Site Builder Organizations Spam Review SMM Ongoin…" at bounding box center [641, 457] width 1283 height 915
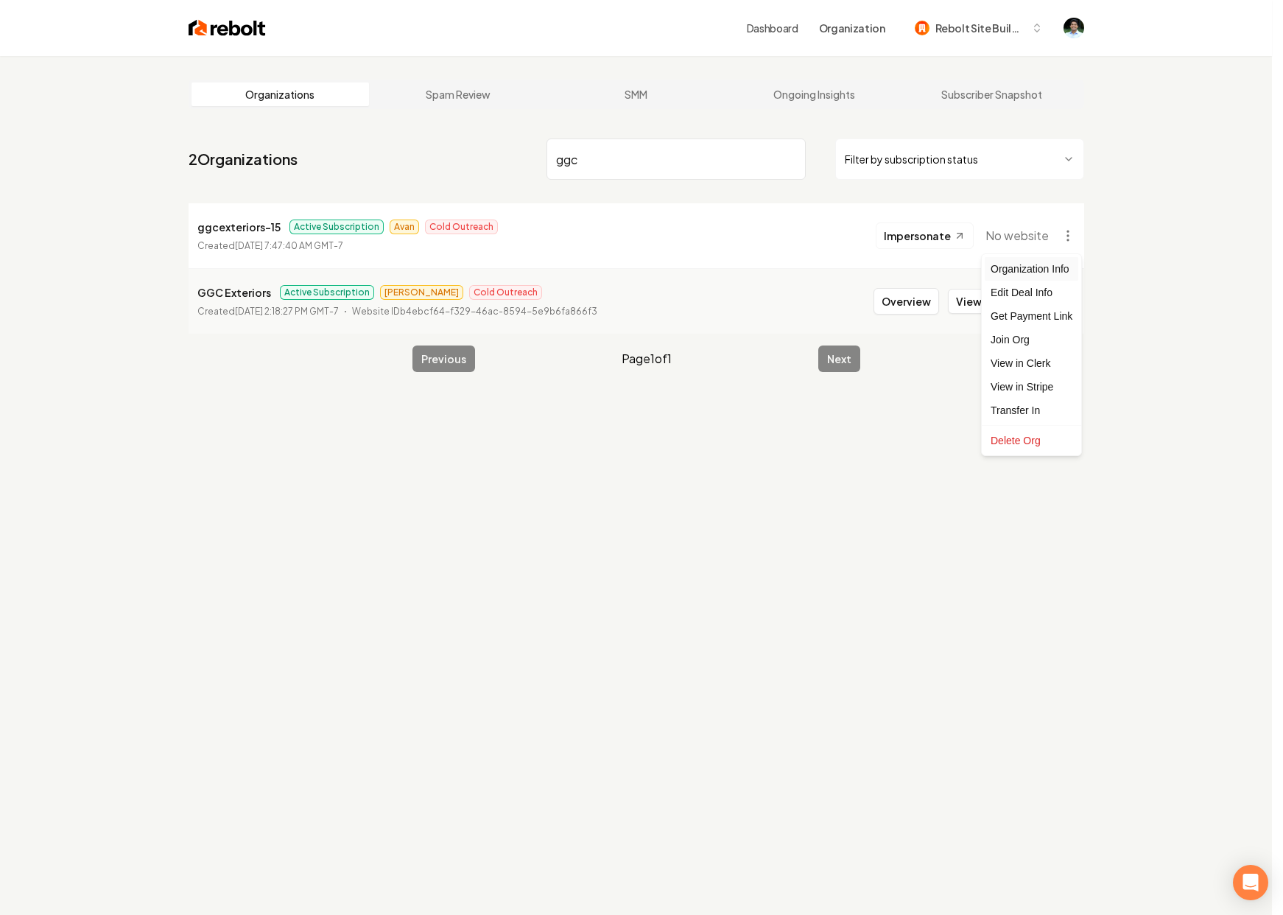
click at [1035, 265] on div "Organization Info" at bounding box center [1032, 269] width 94 height 24
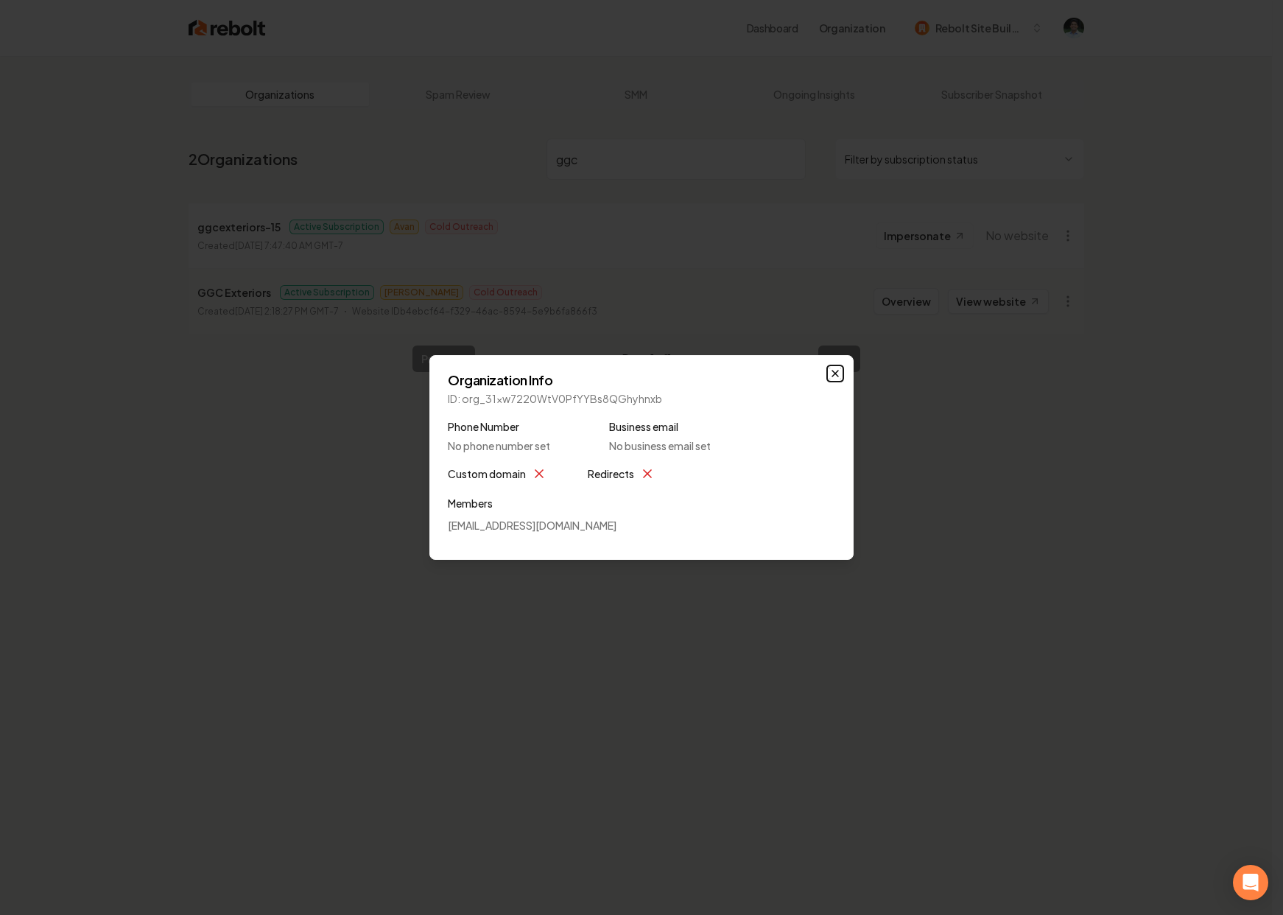
click at [838, 375] on icon "button" at bounding box center [835, 373] width 12 height 12
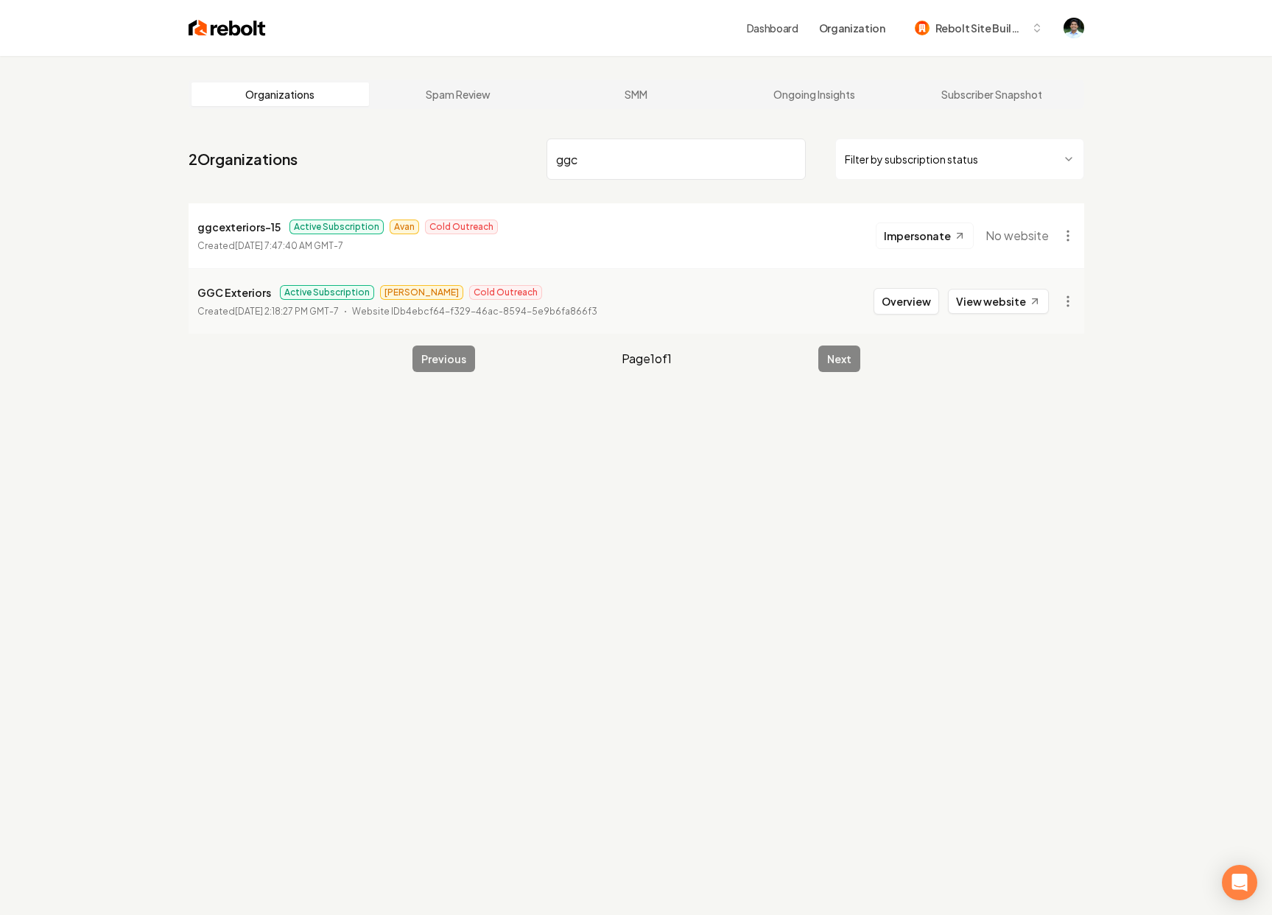
click at [235, 230] on p "ggcexteriors-15" at bounding box center [238, 227] width 83 height 18
click at [476, 222] on span "Cold Outreach" at bounding box center [461, 226] width 73 height 15
click at [244, 223] on p "ggcexteriors-15" at bounding box center [238, 227] width 83 height 18
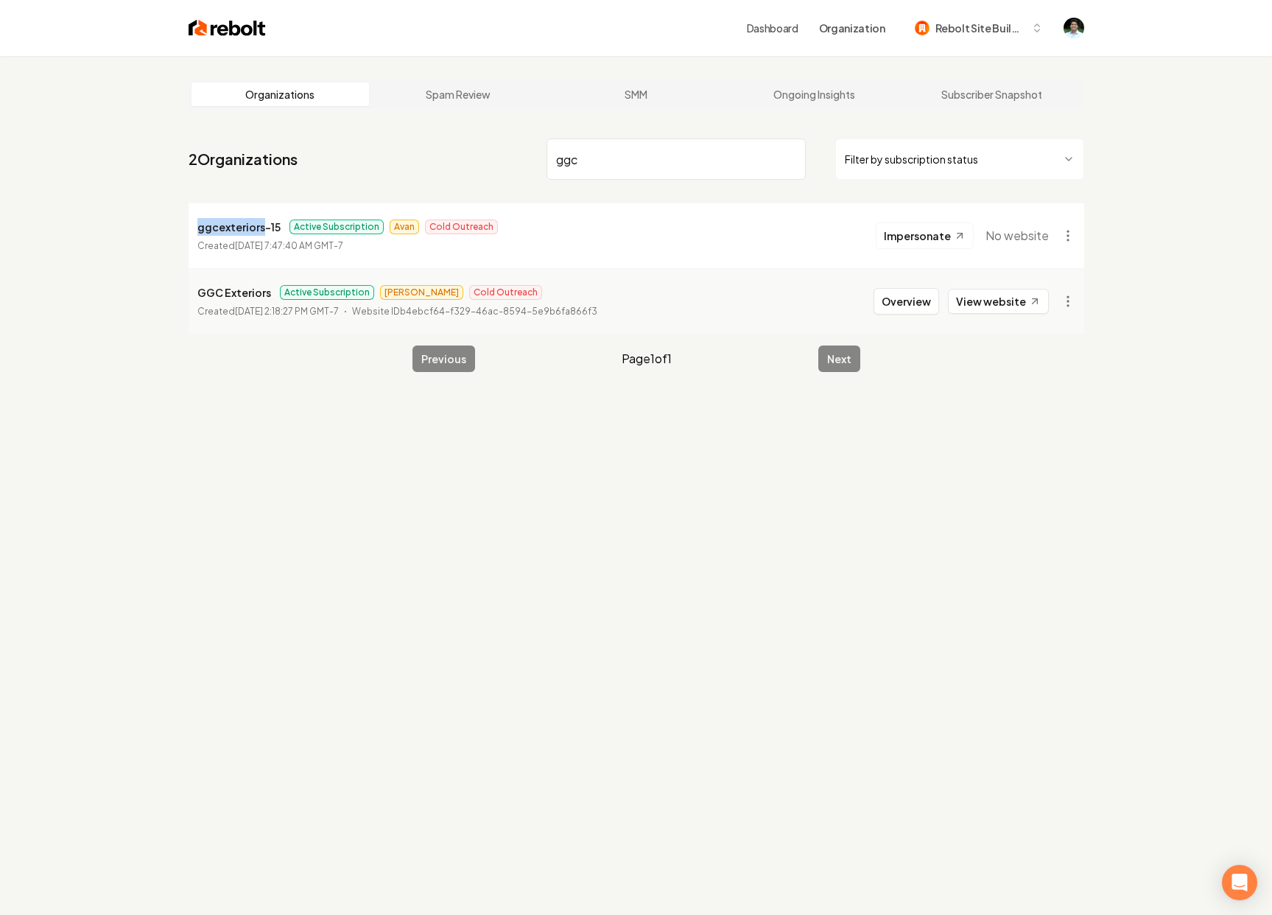
click at [244, 223] on p "ggcexteriors-15" at bounding box center [238, 227] width 83 height 18
click at [625, 213] on li "ggcexteriors-15 Active Subscription Avan Cold Outreach Created [DATE] 7:47:40 A…" at bounding box center [636, 235] width 895 height 65
